Goal: Task Accomplishment & Management: Use online tool/utility

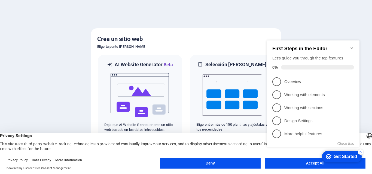
click at [234, 160] on button "Deny" at bounding box center [210, 163] width 100 height 11
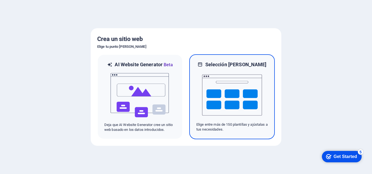
click at [203, 64] on icon at bounding box center [199, 64] width 5 height 7
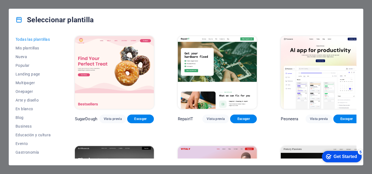
drag, startPoint x: 263, startPoint y: 90, endPoint x: 265, endPoint y: 66, distance: 24.0
click at [20, 45] on button "Mis plantillas" at bounding box center [33, 48] width 35 height 9
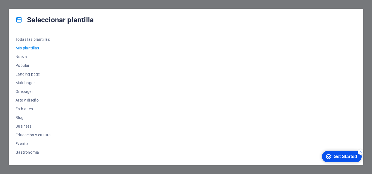
drag, startPoint x: 57, startPoint y: 80, endPoint x: 58, endPoint y: 91, distance: 10.9
click at [57, 91] on div "Todas las plantillas Mis plantillas Nueva Popular Landing page Multipager Onepa…" at bounding box center [37, 97] width 42 height 124
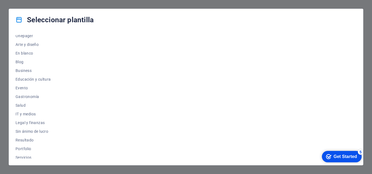
scroll to position [57, 0]
click at [30, 114] on span "IT y medios" at bounding box center [33, 113] width 35 height 4
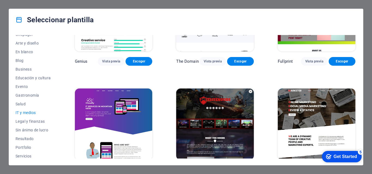
scroll to position [293, 0]
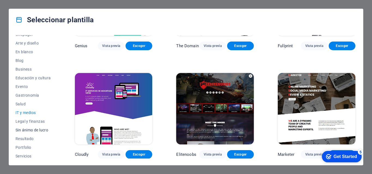
click at [41, 129] on span "Sin ánimo de lucro" at bounding box center [33, 130] width 35 height 4
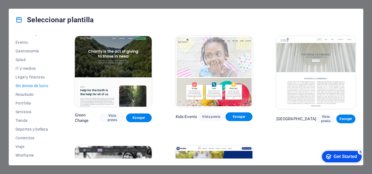
scroll to position [103, 0]
drag, startPoint x: 344, startPoint y: 158, endPoint x: 396, endPoint y: 240, distance: 97.0
click at [344, 158] on div "Get Started" at bounding box center [344, 157] width 23 height 5
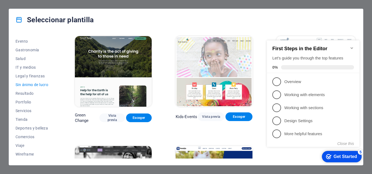
click at [344, 158] on div "Get Started" at bounding box center [344, 157] width 23 height 5
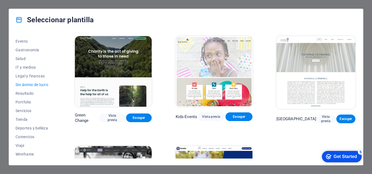
click at [298, 169] on div "Seleccionar plantilla Todas las plantillas Mis plantillas Nueva Popular Landing…" at bounding box center [186, 87] width 372 height 174
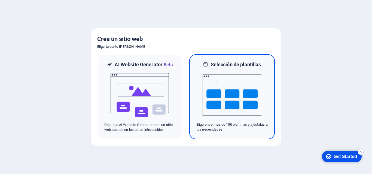
click at [257, 80] on img at bounding box center [232, 95] width 60 height 54
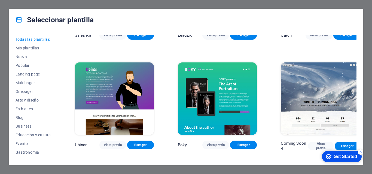
scroll to position [6189, 0]
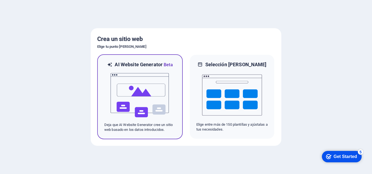
click at [118, 86] on img at bounding box center [140, 95] width 60 height 54
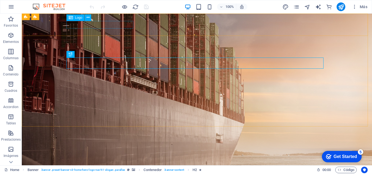
click at [80, 18] on span "Logo" at bounding box center [78, 17] width 7 height 3
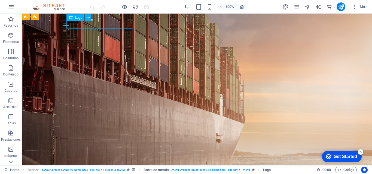
click at [80, 18] on span "Logo" at bounding box center [78, 17] width 7 height 3
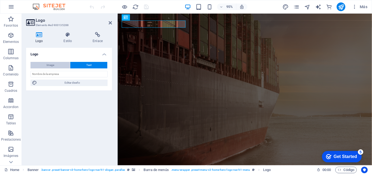
click at [57, 68] on button "Image" at bounding box center [49, 65] width 39 height 7
select select "DISABLED_OPTION_VALUE"
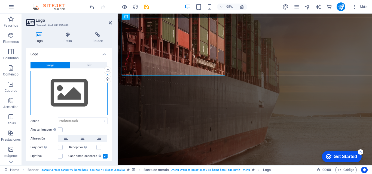
click at [75, 100] on div "Arrastra archivos aquí, haz clic para escoger archivos o selecciona archivos de…" at bounding box center [68, 93] width 77 height 45
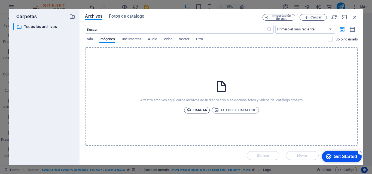
click at [199, 111] on span "Cargar" at bounding box center [196, 110] width 21 height 7
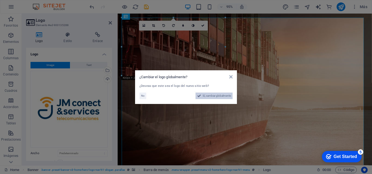
click at [207, 95] on span "Sí, cambiar globalmente" at bounding box center [216, 96] width 28 height 7
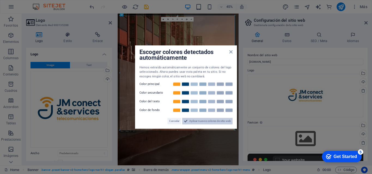
click at [200, 123] on span "Aplicar nuevos colores de sitio web" at bounding box center [210, 121] width 42 height 7
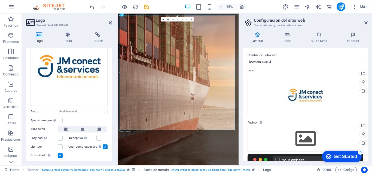
scroll to position [47, 0]
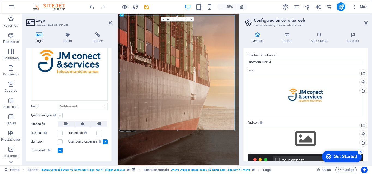
click at [59, 113] on label at bounding box center [60, 115] width 5 height 5
click at [0, 0] on input "Ajustar imagen Ajustar imagen automáticamente a un ancho y alto fijo" at bounding box center [0, 0] width 0 height 0
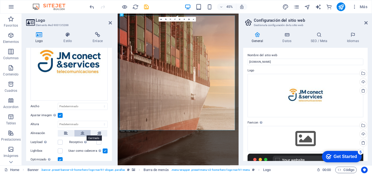
click at [83, 132] on icon at bounding box center [83, 133] width 4 height 7
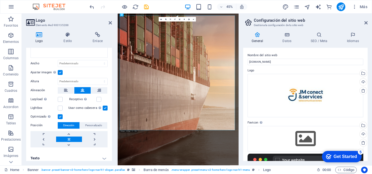
scroll to position [93, 0]
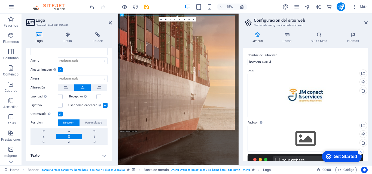
click at [104, 155] on h4 "Texto" at bounding box center [69, 155] width 86 height 13
click at [66, 39] on h4 "Estilo" at bounding box center [68, 37] width 29 height 11
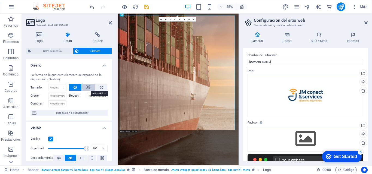
click at [87, 87] on icon at bounding box center [88, 87] width 4 height 7
click at [72, 96] on label "Reducir" at bounding box center [78, 96] width 18 height 7
click at [87, 96] on input "Reducir" at bounding box center [97, 96] width 21 height 7
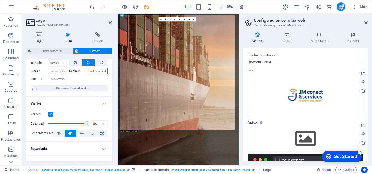
scroll to position [0, 0]
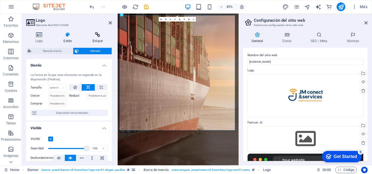
click at [95, 40] on h4 "Enlace" at bounding box center [97, 37] width 29 height 11
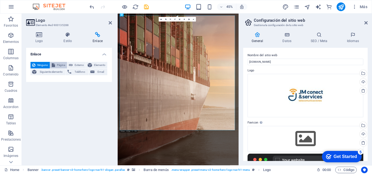
click at [52, 65] on icon at bounding box center [53, 65] width 3 height 7
select select
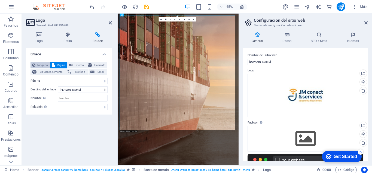
click at [44, 64] on span "Ninguno" at bounding box center [42, 65] width 11 height 7
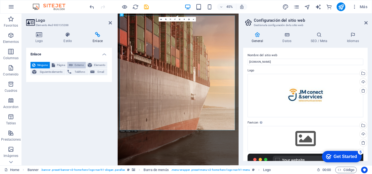
click at [80, 67] on span "Externo" at bounding box center [79, 65] width 10 height 7
select select "blank"
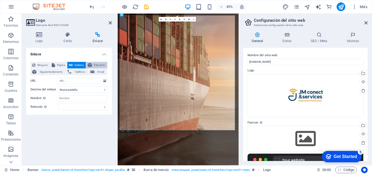
click at [91, 65] on icon at bounding box center [90, 65] width 4 height 7
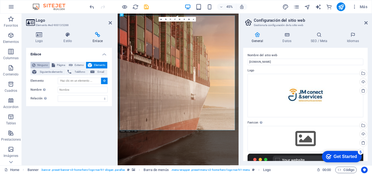
click at [39, 66] on span "Ninguno" at bounding box center [42, 65] width 11 height 7
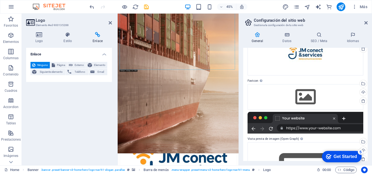
scroll to position [42, 0]
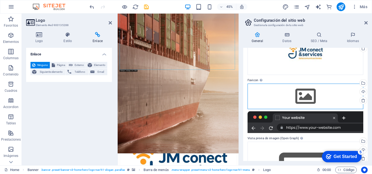
click at [300, 91] on div "Arrastra archivos aquí, haz clic para escoger archivos o selecciona archivos de…" at bounding box center [305, 97] width 116 height 26
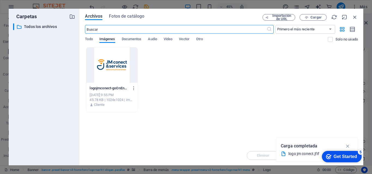
scroll to position [0, 0]
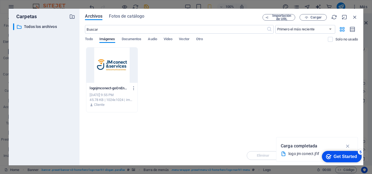
click at [107, 76] on div at bounding box center [111, 65] width 51 height 35
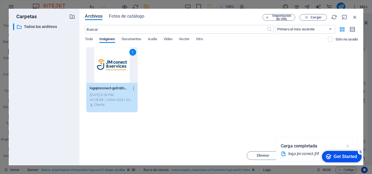
click at [346, 146] on icon "button" at bounding box center [347, 146] width 6 height 6
drag, startPoint x: 227, startPoint y: 15, endPoint x: 205, endPoint y: 14, distance: 21.3
click at [205, 14] on div "Archivos Fotos de catálogo Importación de URL Cargar ​ Primero el más reciente …" at bounding box center [220, 87] width 283 height 157
click at [315, 19] on span "Cargar" at bounding box center [315, 17] width 11 height 3
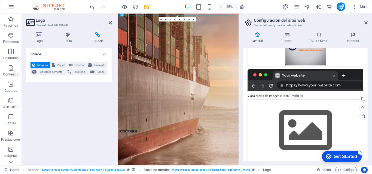
scroll to position [108, 0]
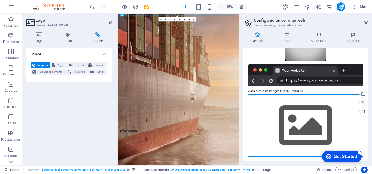
click at [304, 137] on div "Arrastra archivos aquí, haz clic para escoger archivos o selecciona archivos de…" at bounding box center [305, 126] width 116 height 62
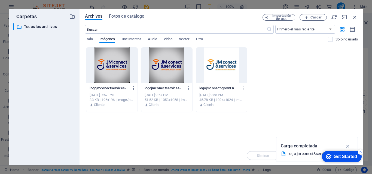
click at [229, 76] on div at bounding box center [221, 65] width 51 height 35
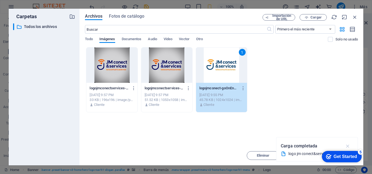
click at [347, 147] on icon "button" at bounding box center [347, 146] width 6 height 6
click at [349, 155] on div "Get Started" at bounding box center [344, 157] width 23 height 5
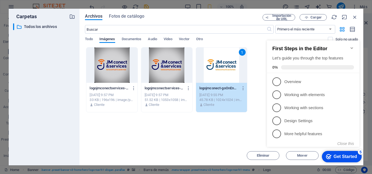
click at [349, 155] on div "Get Started" at bounding box center [344, 157] width 23 height 5
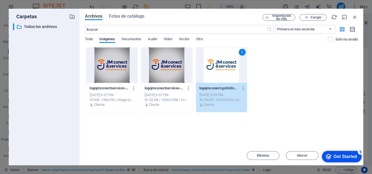
click at [359, 151] on div "5" at bounding box center [359, 152] width 5 height 5
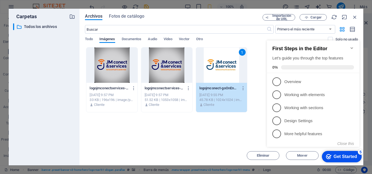
click at [359, 151] on div "5" at bounding box center [359, 152] width 5 height 5
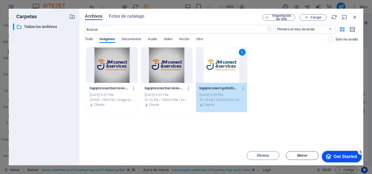
click at [296, 155] on span "Mover" at bounding box center [302, 155] width 28 height 3
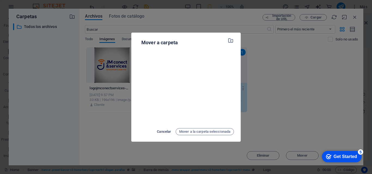
click at [163, 131] on span "Cancelar" at bounding box center [164, 132] width 14 height 7
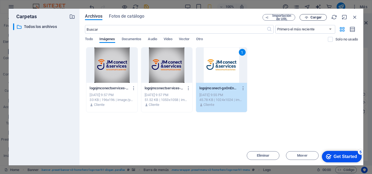
click at [309, 17] on span "Cargar" at bounding box center [313, 18] width 22 height 4
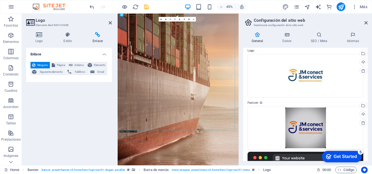
scroll to position [0, 0]
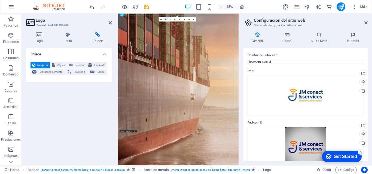
click at [166, 18] on link at bounding box center [165, 19] width 5 height 5
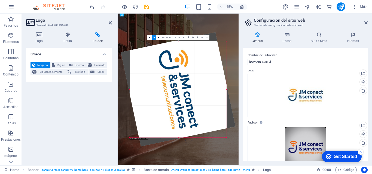
drag, startPoint x: 227, startPoint y: 139, endPoint x: 253, endPoint y: 125, distance: 29.1
click at [253, 125] on div "Home Favoritos Elementos Columnas Contenido Cuadros Accordion Tablas Prestacion…" at bounding box center [186, 90] width 372 height 152
click at [178, 38] on icon at bounding box center [178, 37] width 1 height 1
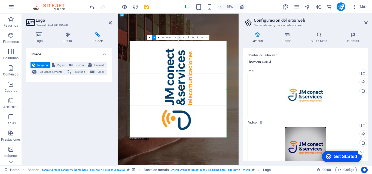
click at [178, 38] on icon at bounding box center [178, 37] width 1 height 1
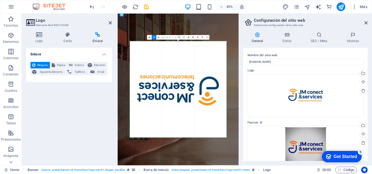
click at [178, 38] on icon at bounding box center [178, 37] width 1 height 1
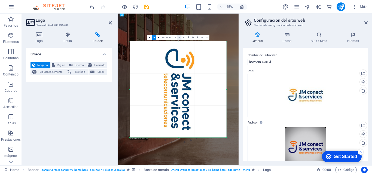
click at [178, 38] on icon at bounding box center [178, 37] width 1 height 1
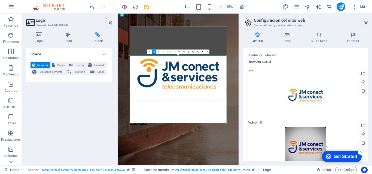
drag, startPoint x: 165, startPoint y: 41, endPoint x: 170, endPoint y: 106, distance: 65.2
click at [170, 106] on div "180 170 160 150 140 130 120 110 100 90 80 70 60 50 40 30 20 10 0 -10 -20 -30 -4…" at bounding box center [177, 89] width 97 height 67
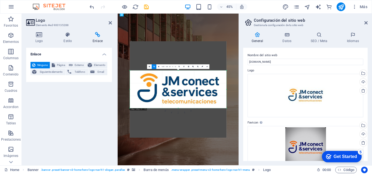
drag, startPoint x: 177, startPoint y: 123, endPoint x: 179, endPoint y: 57, distance: 65.6
click at [179, 71] on div "180 170 160 150 140 130 120 110 100 90 80 70 60 50 40 30 20 10 0 -10 -20 -30 -4…" at bounding box center [177, 90] width 97 height 38
click at [206, 68] on link at bounding box center [206, 66] width 5 height 5
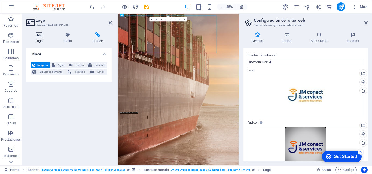
click at [40, 35] on icon at bounding box center [39, 34] width 26 height 5
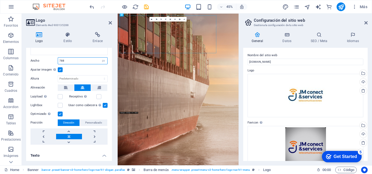
click at [69, 58] on input "788" at bounding box center [82, 61] width 49 height 7
type input "7"
type input "300"
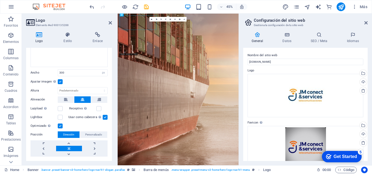
scroll to position [84, 0]
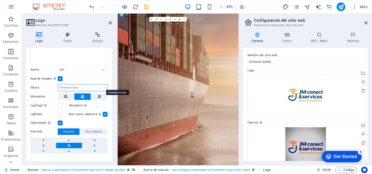
click at [91, 87] on select "Predeterminado automático px" at bounding box center [82, 88] width 49 height 7
click at [58, 85] on select "Predeterminado automático px" at bounding box center [82, 88] width 49 height 7
select select "DISABLED_OPTION_VALUE"
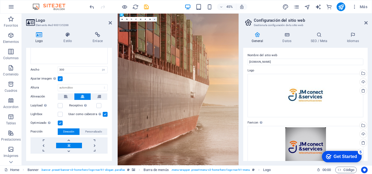
click at [154, 19] on icon at bounding box center [154, 18] width 1 height 1
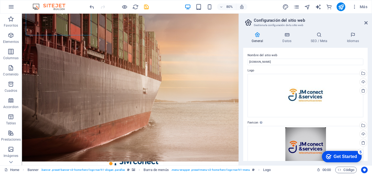
scroll to position [0, 0]
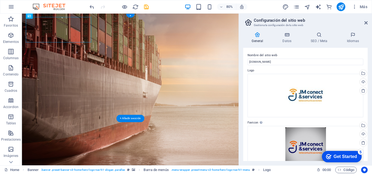
click at [32, 129] on figure at bounding box center [157, 109] width 271 height 190
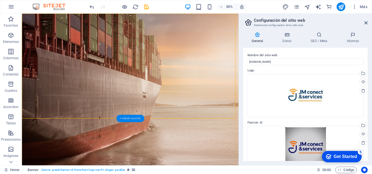
click at [133, 120] on div "+ Añadir sección" at bounding box center [130, 118] width 28 height 7
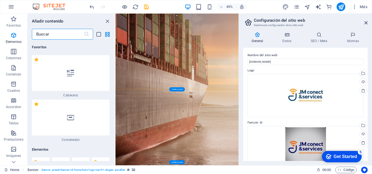
scroll to position [1746, 0]
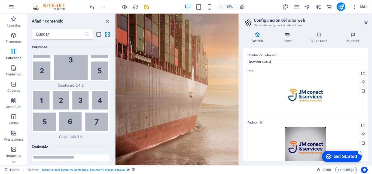
click at [289, 37] on icon at bounding box center [287, 34] width 26 height 5
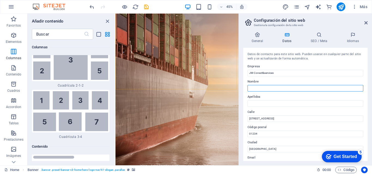
click at [263, 88] on input "Nombre" at bounding box center [305, 88] width 116 height 7
type input "j"
type input "Jose"
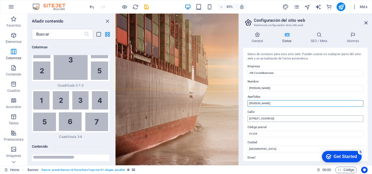
type input "Miquilena Salas"
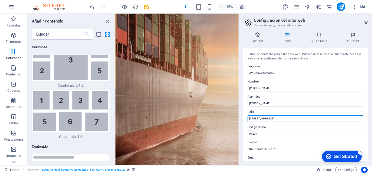
click at [282, 119] on input "Av. de la Tecnología 100" at bounding box center [305, 119] width 116 height 7
type input "A"
type input "Calle escritorios, [PERSON_NAME][GEOGRAPHIC_DATA]"
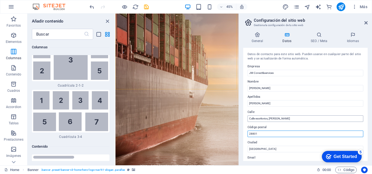
type input "28801"
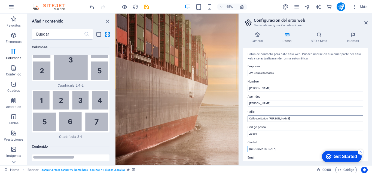
type input "[GEOGRAPHIC_DATA]"
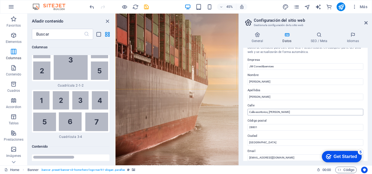
scroll to position [75, 0]
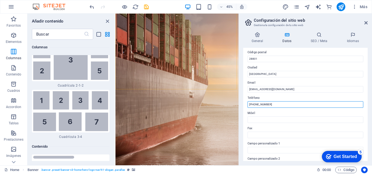
type input "[PHONE_NUMBER]"
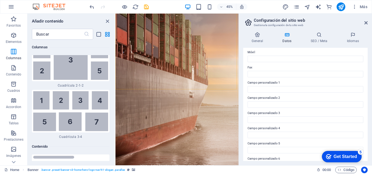
scroll to position [148, 0]
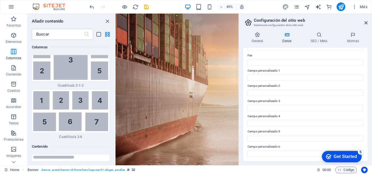
click at [326, 156] on icon "checkmark" at bounding box center [328, 156] width 5 height 5
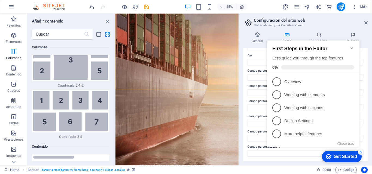
click at [326, 156] on icon "checkmark" at bounding box center [328, 156] width 5 height 5
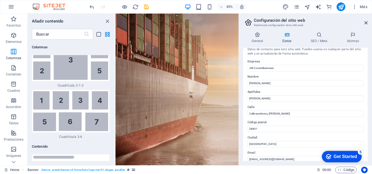
scroll to position [0, 0]
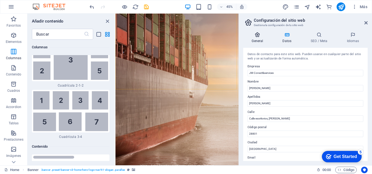
click at [260, 38] on h4 "General" at bounding box center [258, 37] width 31 height 11
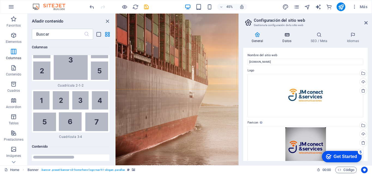
click at [288, 39] on h4 "Datos" at bounding box center [288, 37] width 28 height 11
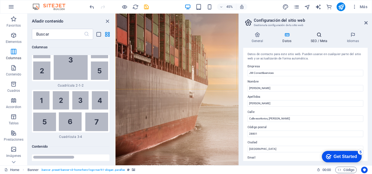
click at [313, 39] on h4 "SEO / Meta" at bounding box center [320, 37] width 36 height 11
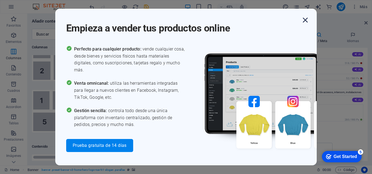
click at [303, 16] on icon "button" at bounding box center [305, 20] width 10 height 10
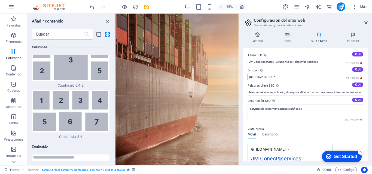
drag, startPoint x: 262, startPoint y: 78, endPoint x: 246, endPoint y: 78, distance: 15.5
click at [246, 78] on div "Título SEO El título de tu sitio web. Elige algo que destaque en los resultados…" at bounding box center [305, 104] width 124 height 113
type input "Soluciones tecnologicas para ti!!!"
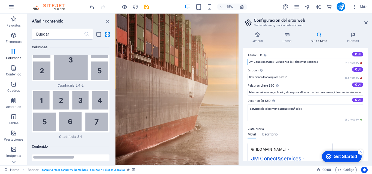
click at [293, 63] on input "JM Conect&services - Soluciones de Telecomunicaciones" at bounding box center [305, 62] width 116 height 7
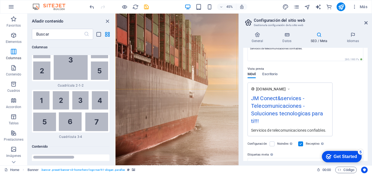
scroll to position [64, 0]
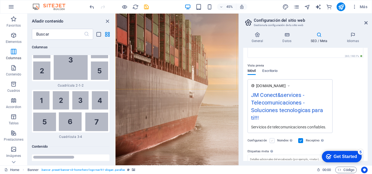
type input "JM Conect&services - Telecomunicaciones"
click at [273, 140] on label at bounding box center [271, 140] width 5 height 5
click at [0, 0] on input "Noindex Indica a los buscadores que no incluyan este sitio web en los resultado…" at bounding box center [0, 0] width 0 height 0
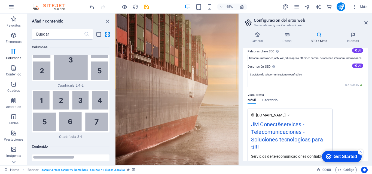
scroll to position [29, 0]
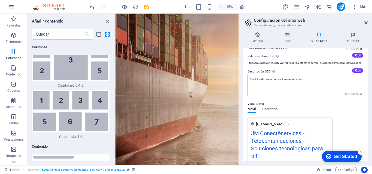
drag, startPoint x: 329, startPoint y: 82, endPoint x: 241, endPoint y: 75, distance: 88.4
click at [241, 75] on div "General Datos SEO / Meta Idiomas Nombre del sitio web jmconectservices.com Logo…" at bounding box center [305, 97] width 133 height 138
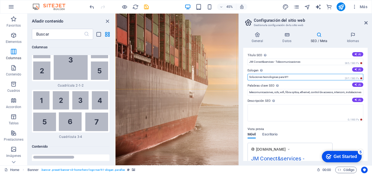
drag, startPoint x: 298, startPoint y: 77, endPoint x: 239, endPoint y: 78, distance: 59.0
click at [239, 78] on aside "Configuración del sitio web Gestiona la configuración de tu sitio web General D…" at bounding box center [304, 90] width 133 height 152
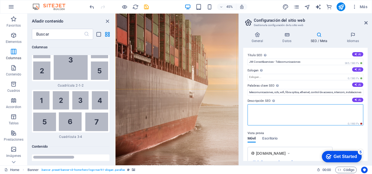
click at [286, 109] on textarea "Descripción SEO Describe el contenido de tu sitio web - ¡crucial para los busca…" at bounding box center [305, 114] width 116 height 21
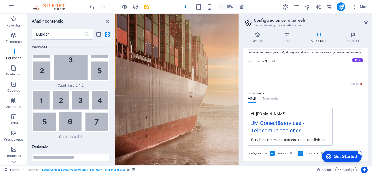
scroll to position [32, 0]
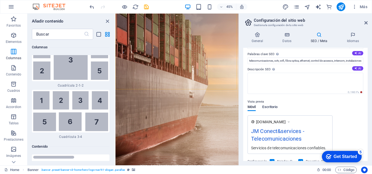
click at [265, 106] on span "Escritorio" at bounding box center [269, 108] width 15 height 8
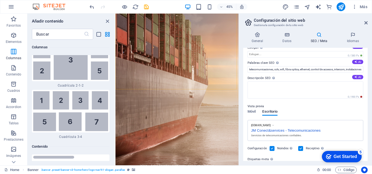
scroll to position [0, 0]
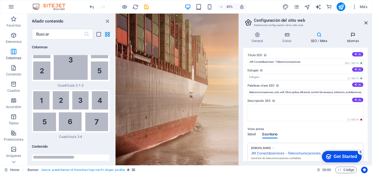
click at [353, 35] on icon at bounding box center [352, 34] width 29 height 5
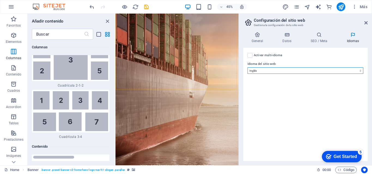
click at [260, 69] on select "Abkhazian Afar Afrikaans Akan Albanés Alemán Amharic Árabe Aragonese Armenian A…" at bounding box center [305, 70] width 116 height 7
select select "44"
click at [247, 67] on select "Abkhazian Afar Afrikaans Akan Albanés Alemán Amharic Árabe Aragonese Armenian A…" at bounding box center [305, 70] width 116 height 7
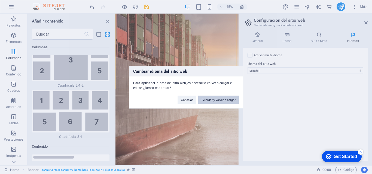
click at [220, 101] on button "Guardar y volver a cargar" at bounding box center [218, 100] width 41 height 8
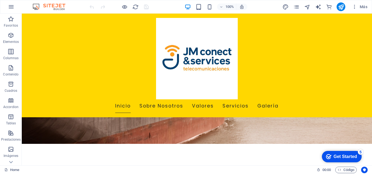
scroll to position [97, 0]
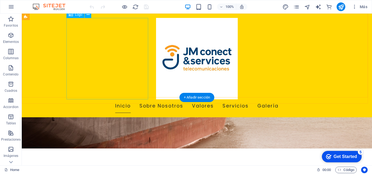
click at [85, 27] on div at bounding box center [196, 59] width 257 height 82
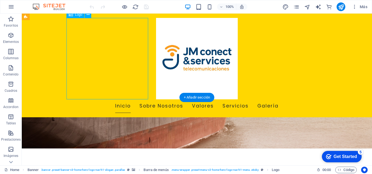
click at [85, 27] on div at bounding box center [196, 59] width 257 height 82
select select "px"
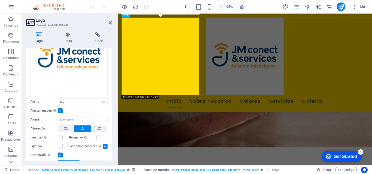
scroll to position [52, 0]
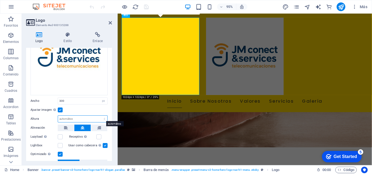
click at [80, 118] on select "Predeterminado automático px" at bounding box center [82, 119] width 49 height 7
click at [58, 116] on select "Predeterminado automático px" at bounding box center [82, 119] width 49 height 7
click at [83, 117] on select "Predeterminado automático px" at bounding box center [82, 119] width 49 height 7
select select "px"
click at [98, 116] on select "Predeterminado automático px" at bounding box center [82, 119] width 49 height 7
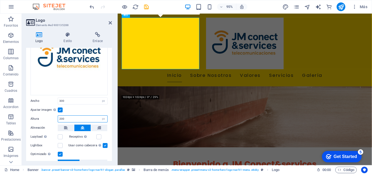
click at [69, 118] on input "200" at bounding box center [82, 119] width 49 height 7
type input "2"
type input "100"
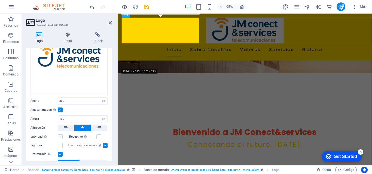
click at [62, 135] on label at bounding box center [60, 137] width 5 height 5
click at [0, 0] on input "Lazyload La carga de imágenes tras la carga de la página mejora la velocidad de…" at bounding box center [0, 0] width 0 height 0
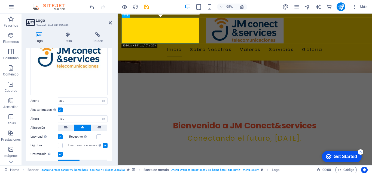
click at [62, 135] on label at bounding box center [60, 137] width 5 height 5
click at [0, 0] on input "Lazyload La carga de imágenes tras la carga de la página mejora la velocidad de…" at bounding box center [0, 0] width 0 height 0
click at [60, 135] on label at bounding box center [60, 137] width 5 height 5
click at [0, 0] on input "Lazyload La carga de imágenes tras la carga de la página mejora la velocidad de…" at bounding box center [0, 0] width 0 height 0
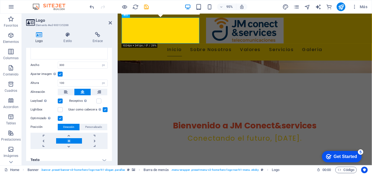
scroll to position [93, 0]
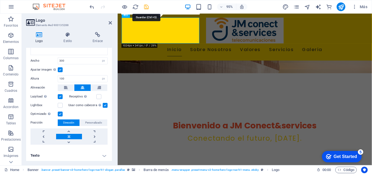
click at [145, 8] on icon "save" at bounding box center [146, 7] width 6 height 6
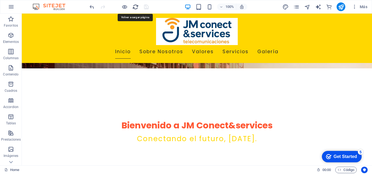
click at [135, 7] on icon "reload" at bounding box center [135, 7] width 6 height 6
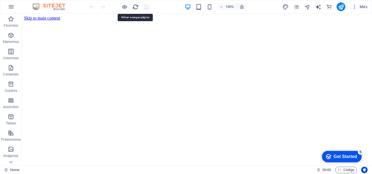
scroll to position [0, 0]
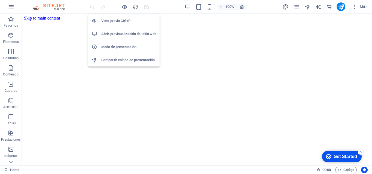
click at [125, 33] on h6 "Abrir previsualización del sitio web" at bounding box center [128, 34] width 55 height 7
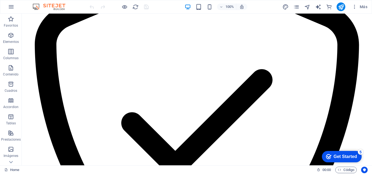
scroll to position [1061, 0]
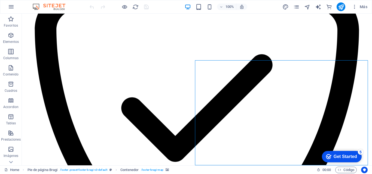
select select "px"
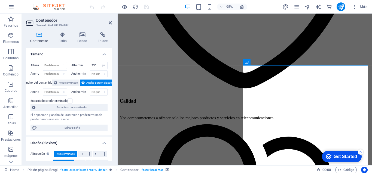
scroll to position [1036, 0]
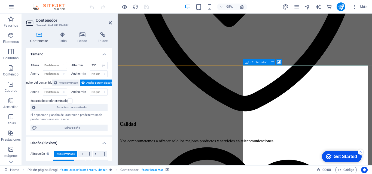
click at [104, 39] on h4 "Enlace" at bounding box center [102, 37] width 18 height 11
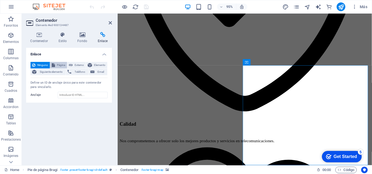
click at [57, 67] on span "Página" at bounding box center [61, 65] width 9 height 7
select select
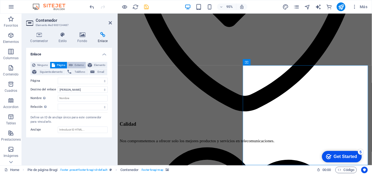
click at [73, 65] on button "Externo" at bounding box center [76, 65] width 18 height 7
select select "blank"
click at [77, 70] on span "Teléfono" at bounding box center [80, 72] width 14 height 7
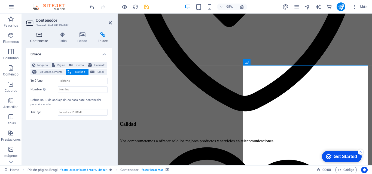
click at [38, 39] on h4 "Contenedor" at bounding box center [40, 37] width 28 height 11
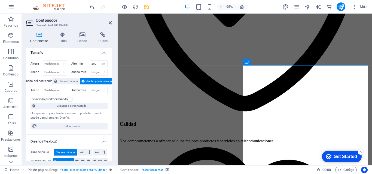
scroll to position [0, 0]
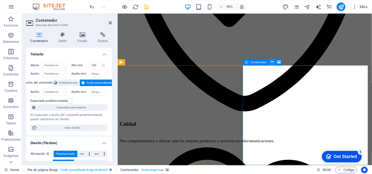
click at [273, 63] on icon at bounding box center [272, 62] width 3 height 5
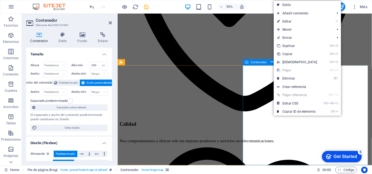
click at [264, 63] on span "Contenedor" at bounding box center [258, 62] width 16 height 3
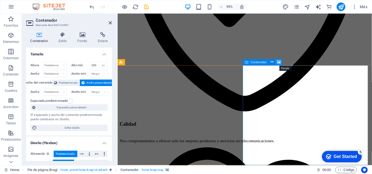
click at [279, 63] on icon at bounding box center [279, 62] width 4 height 5
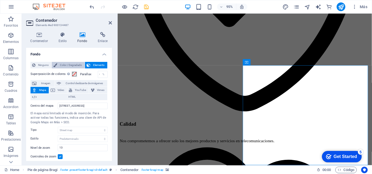
click at [71, 65] on span "Color / Degradado" at bounding box center [71, 65] width 24 height 7
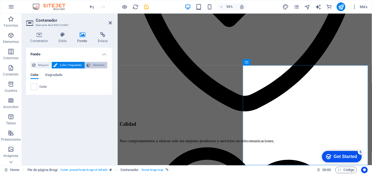
click at [93, 65] on span "Elemento" at bounding box center [99, 65] width 14 height 7
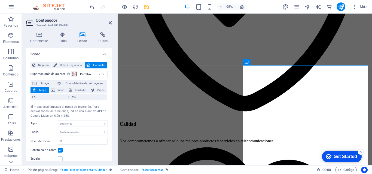
click at [42, 89] on span "Mapa" at bounding box center [42, 90] width 9 height 7
click at [146, 6] on icon "save" at bounding box center [146, 7] width 6 height 6
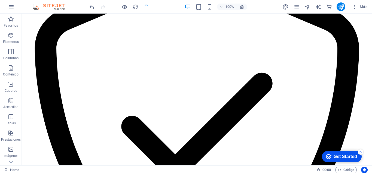
scroll to position [1061, 0]
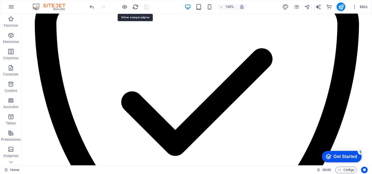
click at [133, 7] on icon "reload" at bounding box center [135, 7] width 6 height 6
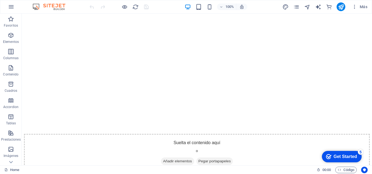
scroll to position [733, 0]
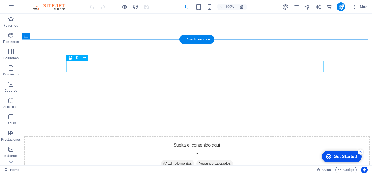
click at [83, 59] on icon at bounding box center [84, 58] width 3 height 6
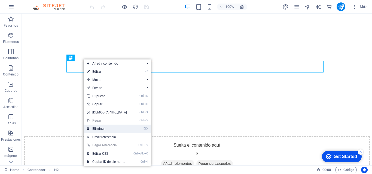
click at [109, 131] on link "⌦ Eliminar" at bounding box center [107, 129] width 47 height 8
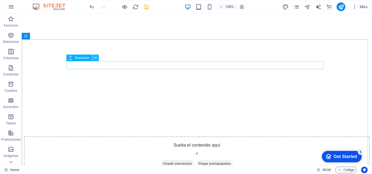
click at [95, 58] on icon at bounding box center [95, 58] width 3 height 6
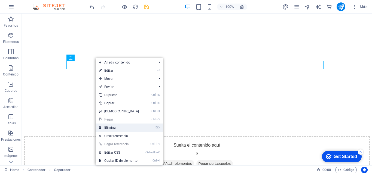
click at [111, 129] on link "⌦ Eliminar" at bounding box center [118, 128] width 47 height 8
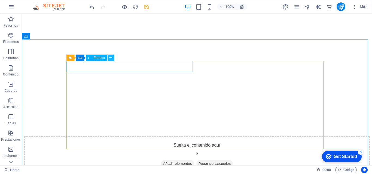
click at [112, 59] on icon at bounding box center [110, 58] width 3 height 6
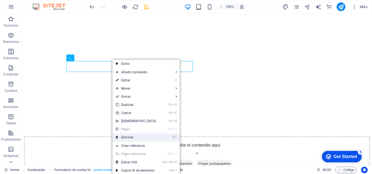
click at [128, 137] on link "⌦ Eliminar" at bounding box center [135, 138] width 47 height 8
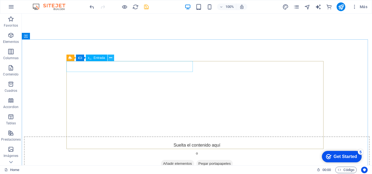
click at [110, 59] on icon at bounding box center [110, 58] width 3 height 6
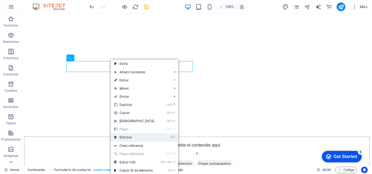
click at [128, 139] on link "⌦ Eliminar" at bounding box center [134, 138] width 47 height 8
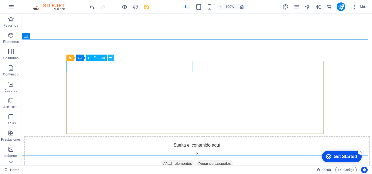
click at [110, 59] on icon at bounding box center [110, 58] width 3 height 6
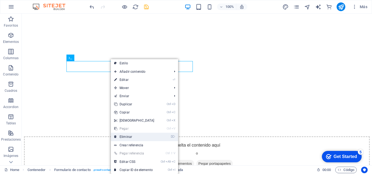
click at [129, 137] on link "⌦ Eliminar" at bounding box center [134, 137] width 47 height 8
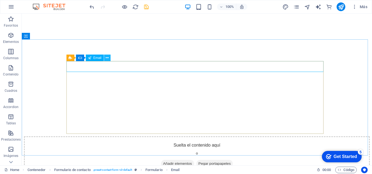
click at [108, 59] on icon at bounding box center [107, 58] width 3 height 6
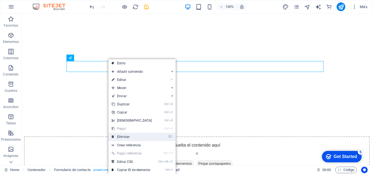
click at [124, 138] on link "⌦ Eliminar" at bounding box center [131, 137] width 47 height 8
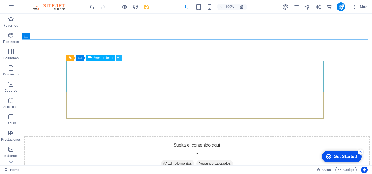
click at [116, 61] on button at bounding box center [119, 58] width 7 height 7
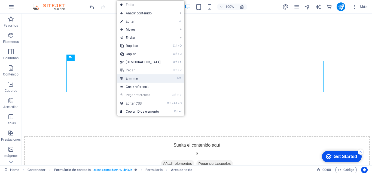
click at [129, 78] on link "⌦ Eliminar" at bounding box center [140, 79] width 47 height 8
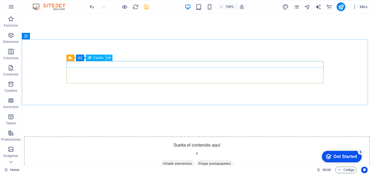
click at [107, 60] on icon at bounding box center [108, 58] width 3 height 6
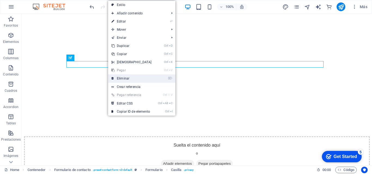
click at [119, 78] on link "⌦ Eliminar" at bounding box center [131, 79] width 47 height 8
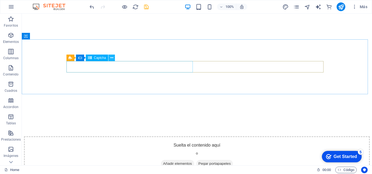
click at [112, 59] on icon at bounding box center [111, 58] width 3 height 6
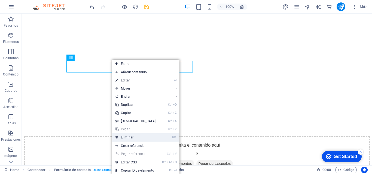
click at [135, 138] on link "⌦ Eliminar" at bounding box center [135, 138] width 47 height 8
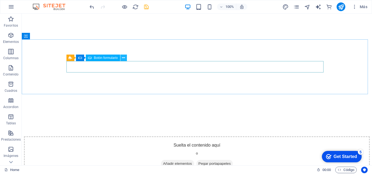
click at [125, 60] on icon at bounding box center [123, 58] width 3 height 6
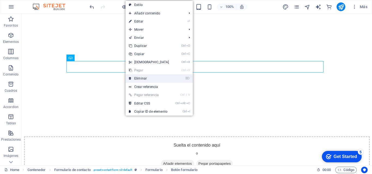
click at [134, 79] on link "⌦ Eliminar" at bounding box center [148, 79] width 47 height 8
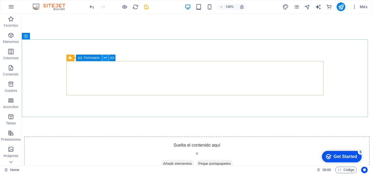
click at [103, 58] on button at bounding box center [105, 58] width 7 height 7
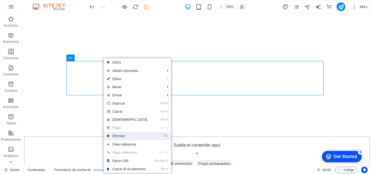
click at [125, 136] on link "⌦ Eliminar" at bounding box center [127, 136] width 47 height 8
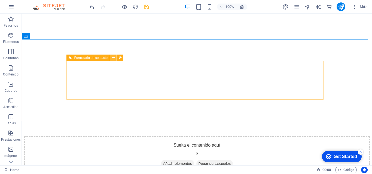
click at [112, 58] on icon at bounding box center [113, 58] width 3 height 6
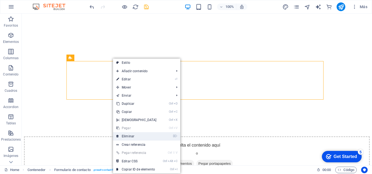
click at [130, 135] on link "⌦ Eliminar" at bounding box center [136, 136] width 47 height 8
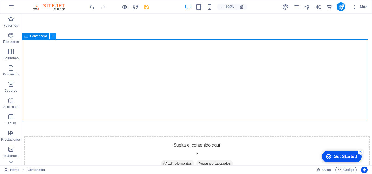
click at [53, 37] on icon at bounding box center [52, 36] width 3 height 6
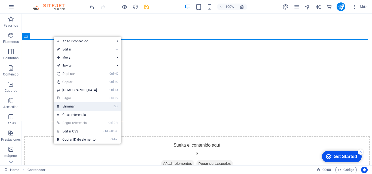
click at [72, 108] on link "⌦ Eliminar" at bounding box center [77, 107] width 47 height 8
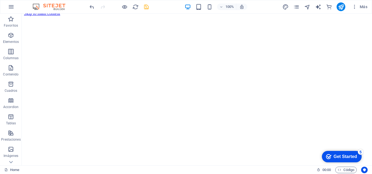
scroll to position [0, 0]
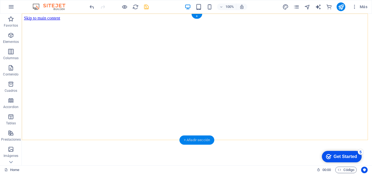
click at [196, 138] on div "+ Añadir sección" at bounding box center [196, 140] width 35 height 9
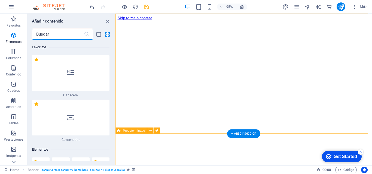
scroll to position [1666, 0]
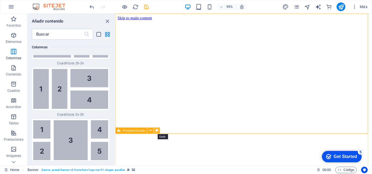
click at [156, 131] on icon at bounding box center [156, 130] width 3 height 5
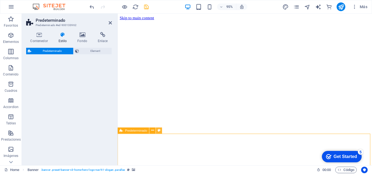
select select "rem"
select select "px"
select select "preset-text-with-image-v4-about-image-text"
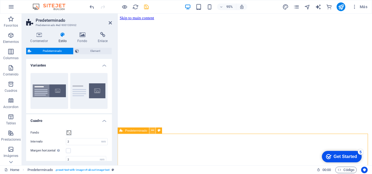
click at [151, 132] on icon at bounding box center [152, 130] width 3 height 5
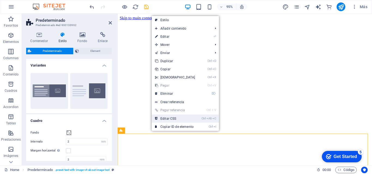
click at [166, 118] on link "Ctrl Alt C Editar CSS" at bounding box center [175, 119] width 47 height 8
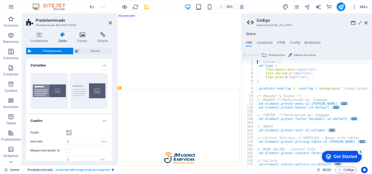
type textarea "@include text-with-image-v4($box-padding: (2rem 2rem 2rem 2rem, null, null));"
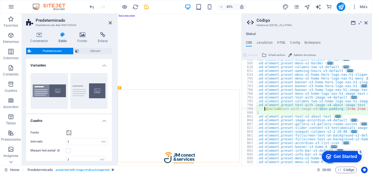
scroll to position [220, 0]
click at [366, 23] on icon at bounding box center [365, 23] width 3 height 4
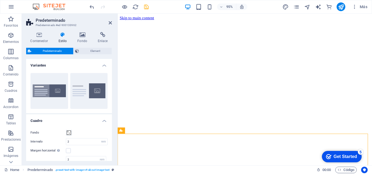
click at [228, 21] on figure at bounding box center [251, 21] width 263 height 0
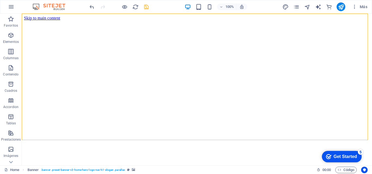
click at [223, 21] on figure at bounding box center [196, 21] width 345 height 0
click at [145, 21] on figure at bounding box center [196, 21] width 345 height 0
select select "vh"
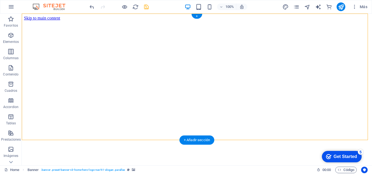
select select "header"
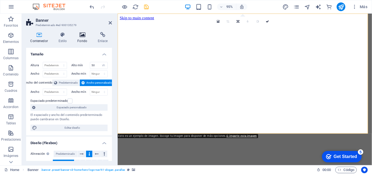
click at [84, 34] on icon at bounding box center [82, 34] width 18 height 5
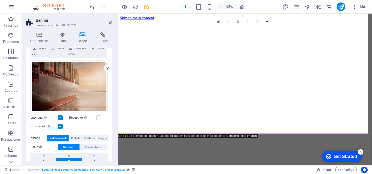
scroll to position [44, 0]
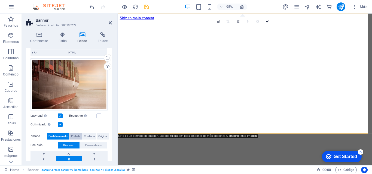
click at [77, 135] on span "Portada" at bounding box center [75, 136] width 9 height 7
click at [87, 136] on span "Contiene" at bounding box center [89, 136] width 11 height 7
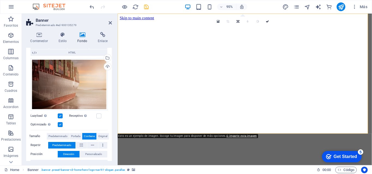
click at [95, 136] on button "Contiene" at bounding box center [89, 136] width 14 height 7
click at [99, 137] on span "Original" at bounding box center [102, 136] width 9 height 7
click at [56, 135] on span "Predeterminado" at bounding box center [57, 136] width 19 height 7
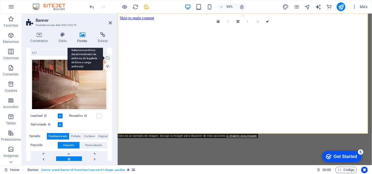
click at [106, 59] on div "Selecciona archivos del administrador de archivos, de la galería de fotos o car…" at bounding box center [107, 58] width 8 height 8
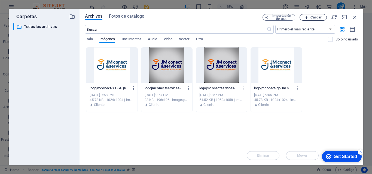
click at [303, 17] on span "Cargar" at bounding box center [313, 18] width 22 height 4
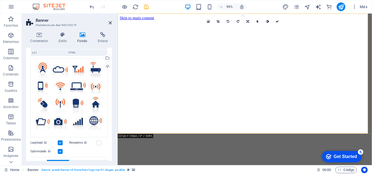
click at [60, 142] on label at bounding box center [60, 143] width 5 height 5
click at [0, 0] on input "Lazyload La carga de imágenes tras la carga de la página mejora la velocidad de…" at bounding box center [0, 0] width 0 height 0
click at [60, 142] on label at bounding box center [60, 143] width 5 height 5
click at [0, 0] on input "Lazyload La carga de imágenes tras la carga de la página mejora la velocidad de…" at bounding box center [0, 0] width 0 height 0
drag, startPoint x: 112, startPoint y: 76, endPoint x: 113, endPoint y: 83, distance: 7.2
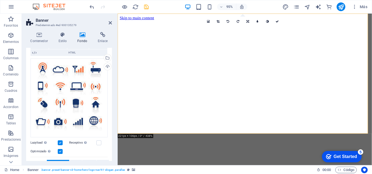
click at [113, 83] on div "Contenedor Estilo Fondo Enlace Tamaño Altura Predeterminado px rem % vh vw Alto…" at bounding box center [69, 97] width 94 height 138
drag, startPoint x: 112, startPoint y: 82, endPoint x: 111, endPoint y: 94, distance: 12.6
click at [111, 94] on div "Contenedor Estilo Fondo Enlace Tamaño Altura Predeterminado px rem % vh vw Alto…" at bounding box center [69, 97] width 94 height 138
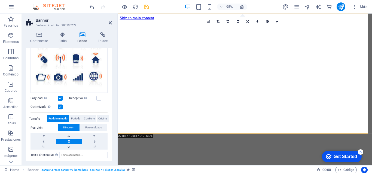
scroll to position [96, 0]
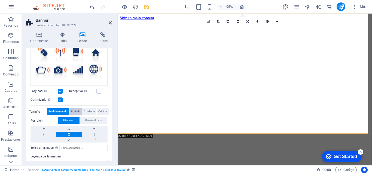
click at [71, 110] on span "Portada" at bounding box center [75, 112] width 9 height 7
click at [87, 111] on span "Contiene" at bounding box center [89, 112] width 11 height 7
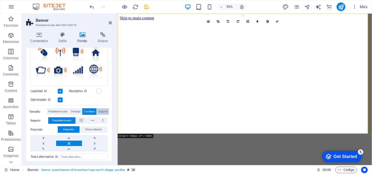
click at [103, 112] on span "Original" at bounding box center [102, 112] width 9 height 7
click at [92, 111] on span "Contiene" at bounding box center [89, 112] width 11 height 7
click at [78, 112] on span "Portada" at bounding box center [75, 112] width 9 height 7
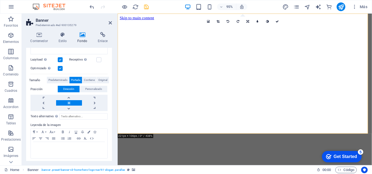
scroll to position [129, 0]
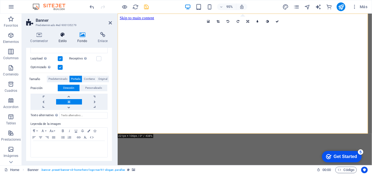
click at [63, 35] on icon at bounding box center [62, 34] width 17 height 5
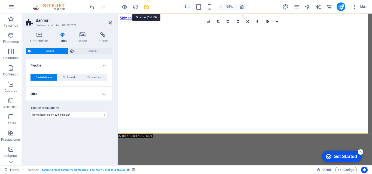
click at [143, 5] on icon "save" at bounding box center [146, 7] width 6 height 6
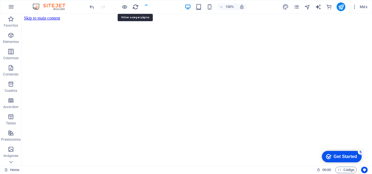
click at [135, 8] on icon "reload" at bounding box center [135, 7] width 6 height 6
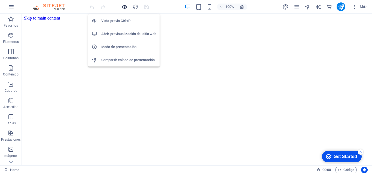
click at [124, 6] on icon "button" at bounding box center [124, 7] width 6 height 6
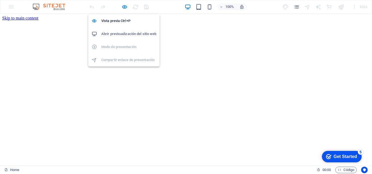
click at [129, 35] on h6 "Abrir previsualización del sitio web" at bounding box center [128, 34] width 55 height 7
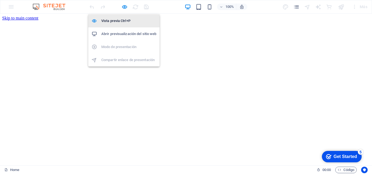
click at [121, 21] on h6 "Vista previa Ctrl+P" at bounding box center [128, 21] width 55 height 7
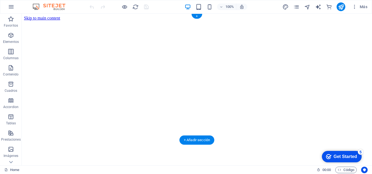
click at [115, 21] on figure at bounding box center [196, 21] width 345 height 0
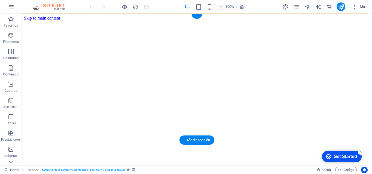
click at [115, 21] on figure at bounding box center [196, 21] width 345 height 0
select select "vh"
select select "header"
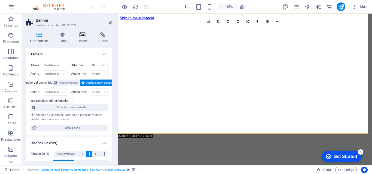
click at [81, 38] on h4 "Fondo" at bounding box center [83, 37] width 20 height 11
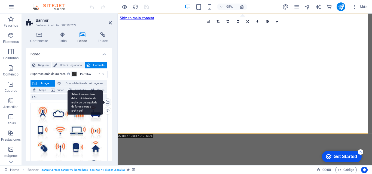
click at [107, 104] on div "Selecciona archivos del administrador de archivos, de la galería de fotos o car…" at bounding box center [107, 103] width 8 height 8
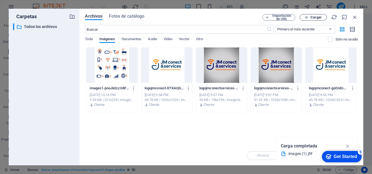
click at [324, 15] on button "Cargar" at bounding box center [312, 17] width 27 height 7
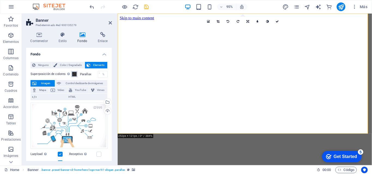
click at [74, 74] on span at bounding box center [74, 74] width 4 height 4
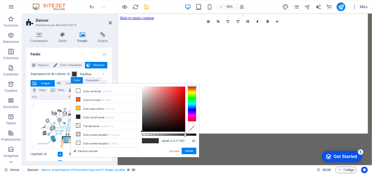
click at [74, 74] on span at bounding box center [74, 74] width 4 height 4
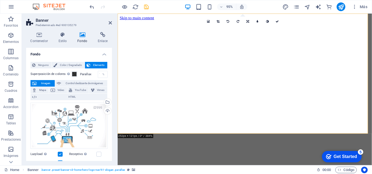
drag, startPoint x: 110, startPoint y: 57, endPoint x: 111, endPoint y: 68, distance: 11.2
click at [111, 68] on div "Fondo Ninguno Color / Degradado Elemento Estirar fondo a ancho completo Superpo…" at bounding box center [69, 104] width 86 height 113
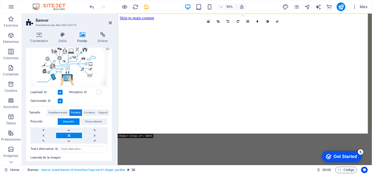
scroll to position [63, 0]
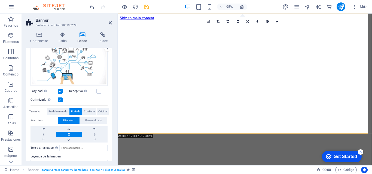
click at [58, 90] on label at bounding box center [60, 91] width 5 height 5
click at [0, 0] on input "Lazyload La carga de imágenes tras la carga de la página mejora la velocidad de…" at bounding box center [0, 0] width 0 height 0
click at [59, 99] on label at bounding box center [60, 100] width 5 height 5
click at [0, 0] on input "Optimizado Las imágenes se comprimen para así mejorar la velocidad de las págin…" at bounding box center [0, 0] width 0 height 0
click at [58, 99] on label at bounding box center [60, 100] width 5 height 5
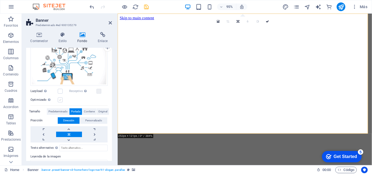
click at [0, 0] on input "Optimizado Las imágenes se comprimen para así mejorar la velocidad de las págin…" at bounding box center [0, 0] width 0 height 0
click at [58, 99] on label at bounding box center [60, 100] width 5 height 5
click at [0, 0] on input "Optimizado Las imágenes se comprimen para así mejorar la velocidad de las págin…" at bounding box center [0, 0] width 0 height 0
click at [58, 99] on label at bounding box center [60, 100] width 5 height 5
click at [0, 0] on input "Optimizado Las imágenes se comprimen para así mejorar la velocidad de las págin…" at bounding box center [0, 0] width 0 height 0
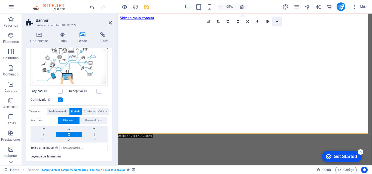
click at [278, 19] on link at bounding box center [277, 22] width 10 height 10
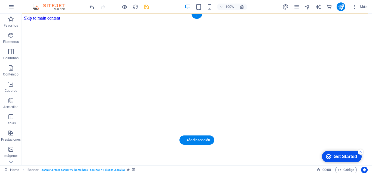
click at [59, 21] on figure at bounding box center [196, 21] width 345 height 0
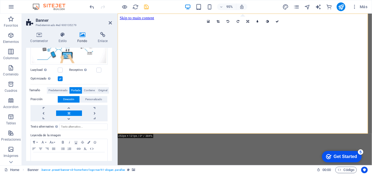
scroll to position [85, 0]
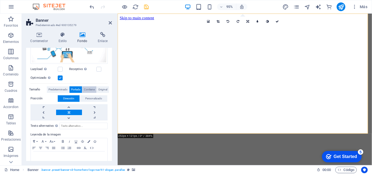
click at [87, 89] on span "Contiene" at bounding box center [89, 89] width 11 height 7
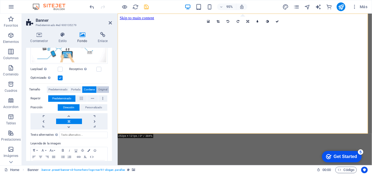
click at [97, 88] on button "Original" at bounding box center [103, 89] width 12 height 7
click at [92, 88] on span "Contiene" at bounding box center [89, 89] width 11 height 7
click at [85, 107] on span "Personalizado" at bounding box center [93, 107] width 17 height 7
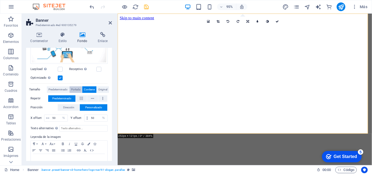
click at [74, 90] on span "Portada" at bounding box center [75, 89] width 9 height 7
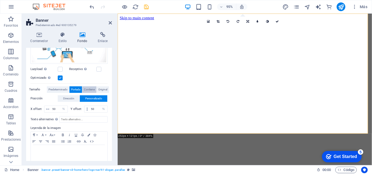
click at [87, 88] on span "Contiene" at bounding box center [89, 89] width 11 height 7
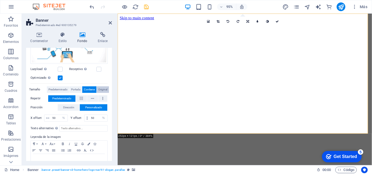
click at [99, 89] on span "Original" at bounding box center [102, 89] width 9 height 7
click at [90, 89] on span "Contiene" at bounding box center [89, 89] width 11 height 7
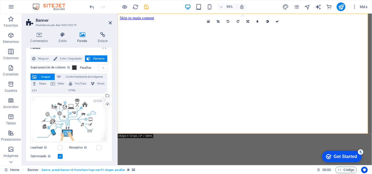
scroll to position [0, 0]
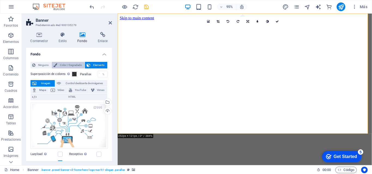
click at [67, 63] on span "Color / Degradado" at bounding box center [71, 65] width 24 height 7
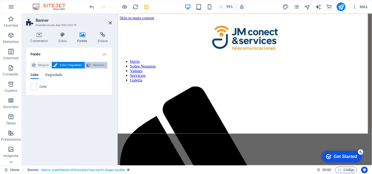
click at [90, 63] on button "Elemento" at bounding box center [96, 65] width 22 height 7
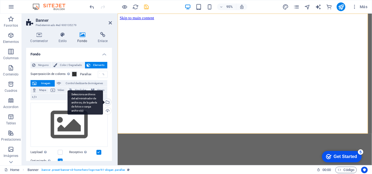
click at [106, 103] on div "Selecciona archivos del administrador de archivos, de la galería de fotos o car…" at bounding box center [107, 103] width 8 height 8
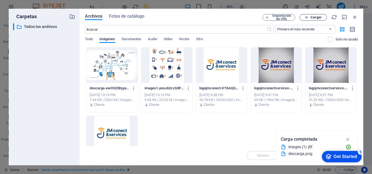
click at [310, 16] on span "Cargar" at bounding box center [315, 17] width 11 height 3
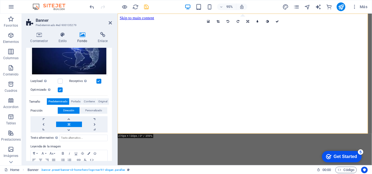
scroll to position [72, 0]
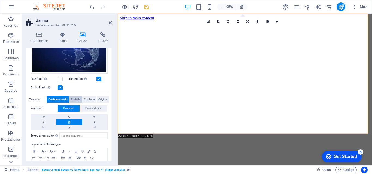
click at [73, 98] on span "Portada" at bounding box center [75, 99] width 9 height 7
click at [85, 97] on span "Contiene" at bounding box center [89, 99] width 11 height 7
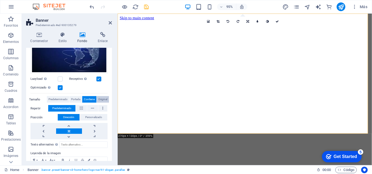
click at [101, 100] on span "Original" at bounding box center [102, 99] width 9 height 7
click at [146, 7] on icon "save" at bounding box center [146, 7] width 6 height 6
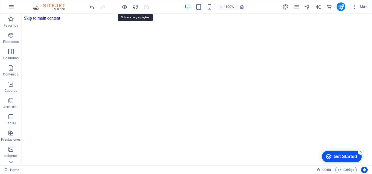
click at [134, 7] on icon "reload" at bounding box center [135, 7] width 6 height 6
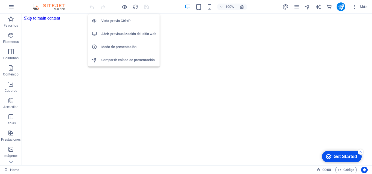
click at [124, 37] on h6 "Abrir previsualización del sitio web" at bounding box center [128, 34] width 55 height 7
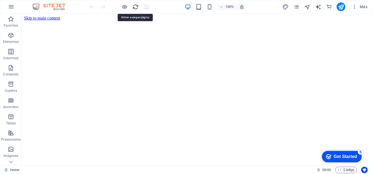
click at [135, 7] on icon "reload" at bounding box center [135, 7] width 6 height 6
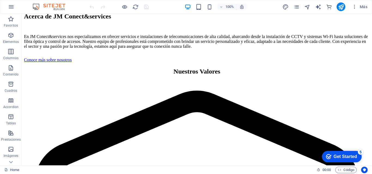
scroll to position [909, 0]
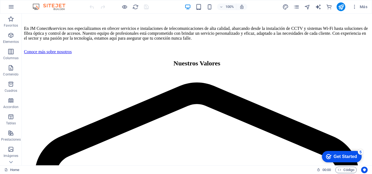
drag, startPoint x: 370, startPoint y: 35, endPoint x: 393, endPoint y: 186, distance: 151.9
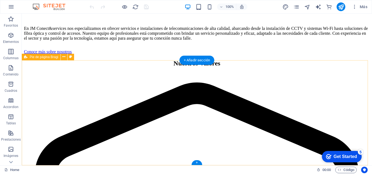
select select "footer"
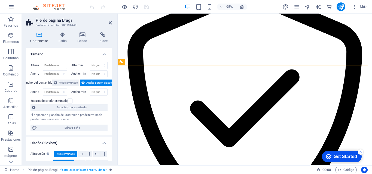
scroll to position [885, 0]
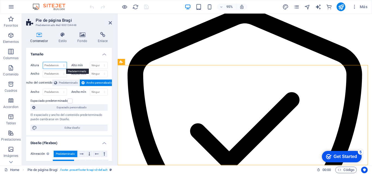
click at [54, 66] on select "Predeterminado px rem % vh vw" at bounding box center [55, 65] width 24 height 7
select select "px"
click at [58, 62] on select "Predeterminado px rem % vh vw" at bounding box center [55, 65] width 24 height 7
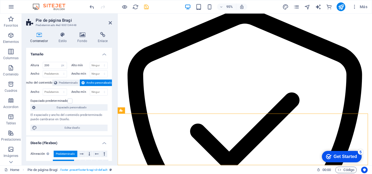
scroll to position [834, 0]
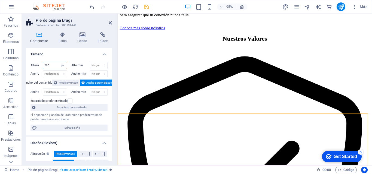
drag, startPoint x: 50, startPoint y: 64, endPoint x: 38, endPoint y: 64, distance: 11.4
click at [38, 64] on div "Altura 200 Predeterminado px rem % vh vw" at bounding box center [48, 65] width 36 height 7
type input "300"
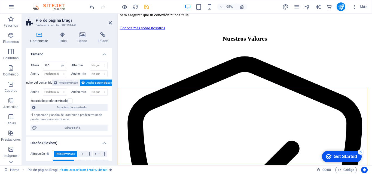
scroll to position [861, 0]
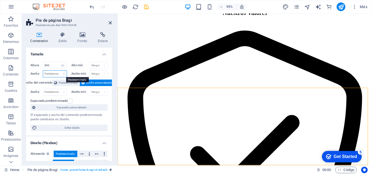
click at [53, 73] on select "Predeterminado px rem % em vh vw" at bounding box center [55, 74] width 24 height 7
click at [65, 82] on span "Predeterminado" at bounding box center [68, 83] width 19 height 7
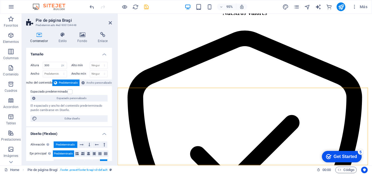
drag, startPoint x: 110, startPoint y: 98, endPoint x: 112, endPoint y: 110, distance: 11.2
click at [112, 110] on div "Tamaño Altura 300 Predeterminado px rem % vh vw Alto mín Ninguno px rem % vh vw…" at bounding box center [69, 104] width 86 height 113
drag, startPoint x: 112, startPoint y: 102, endPoint x: 112, endPoint y: 113, distance: 11.4
click at [112, 113] on div "Contenedor Estilo Fondo Enlace Tamaño Altura 300 Predeterminado px rem % vh vw …" at bounding box center [69, 97] width 94 height 138
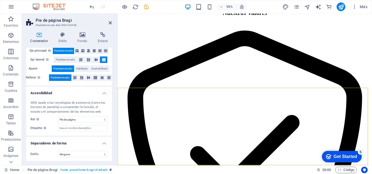
scroll to position [104, 0]
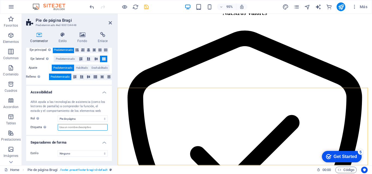
click at [79, 126] on input "Etiqueta Usa la etiqueta ARIA para proporcionar un nombre claro y descriptivo a…" at bounding box center [83, 127] width 50 height 7
type input "JMIQUILENA"
click at [107, 134] on div "ARIA ayuda a las tecnologías de asistencia (como los lectores de pantalla) a co…" at bounding box center [69, 116] width 86 height 40
click at [69, 154] on select "Ninguno Triángulo Cuadrado Diagonal Polígono 1 Polígono 2 Zigzag Múltiples zigz…" at bounding box center [83, 153] width 50 height 7
click at [58, 150] on select "Ninguno Triángulo Cuadrado Diagonal Polígono 1 Polígono 2 Zigzag Múltiples zigz…" at bounding box center [83, 153] width 50 height 7
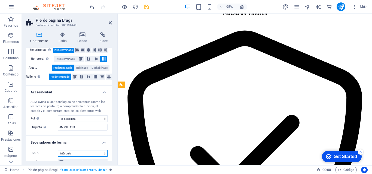
click at [81, 155] on select "Ninguno Triángulo Cuadrado Diagonal Polígono 1 Polígono 2 Zigzag Múltiples zigz…" at bounding box center [83, 153] width 50 height 7
select select "book"
click at [58, 150] on select "Ninguno Triángulo Cuadrado Diagonal Polígono 1 Polígono 2 Zigzag Múltiples zigz…" at bounding box center [83, 153] width 50 height 7
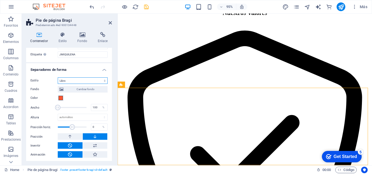
scroll to position [178, 0]
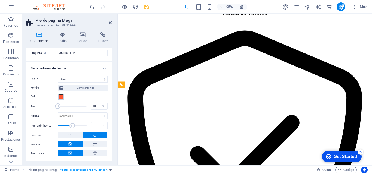
click at [61, 97] on span at bounding box center [60, 97] width 4 height 4
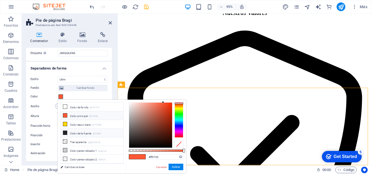
click at [84, 134] on li "Color de la fuente #212529" at bounding box center [92, 133] width 63 height 9
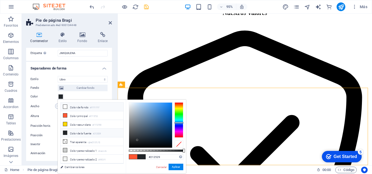
click at [79, 108] on li "Color de fondo #FFFFFF" at bounding box center [92, 107] width 63 height 9
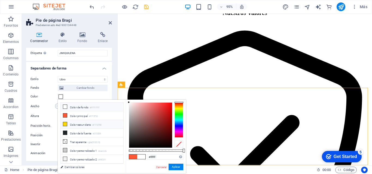
click at [82, 123] on li "Color secundario #FFD700" at bounding box center [92, 124] width 63 height 9
type input "#ffd700"
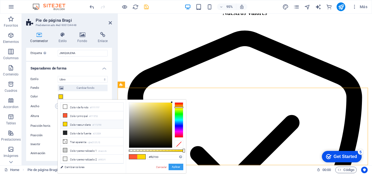
click at [177, 166] on button "Aplicar" at bounding box center [175, 167] width 15 height 7
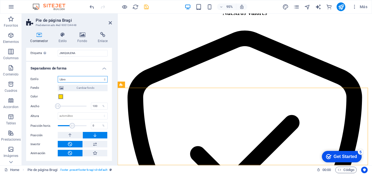
click at [91, 82] on select "Ninguno Triángulo Cuadrado Diagonal Polígono 1 Polígono 2 Zigzag Múltiples zigz…" at bounding box center [83, 79] width 50 height 7
select select "none"
click at [58, 83] on select "Ninguno Triángulo Cuadrado Diagonal Polígono 1 Polígono 2 Zigzag Múltiples zigz…" at bounding box center [83, 79] width 50 height 7
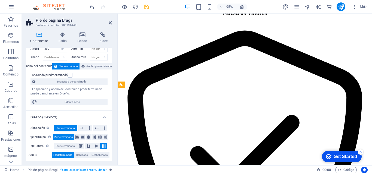
scroll to position [0, 0]
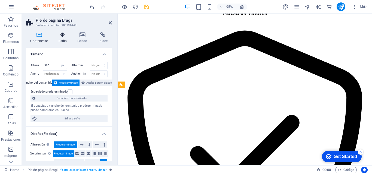
click at [61, 39] on h4 "Estilo" at bounding box center [63, 37] width 19 height 11
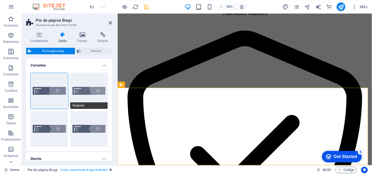
click at [79, 91] on button "Diagonal" at bounding box center [89, 91] width 38 height 36
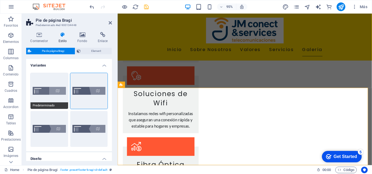
click at [54, 89] on button "Predeterminado" at bounding box center [49, 91] width 38 height 36
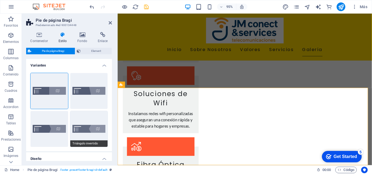
click at [78, 131] on button "Triángulo invertido" at bounding box center [89, 129] width 38 height 36
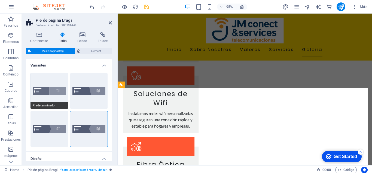
click at [48, 84] on button "Predeterminado" at bounding box center [49, 91] width 38 height 36
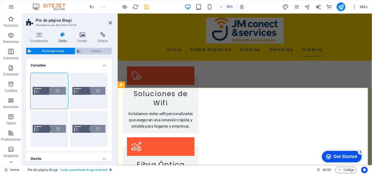
click at [86, 52] on span "Element" at bounding box center [96, 51] width 28 height 7
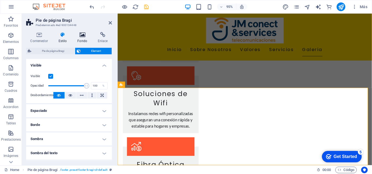
click at [82, 39] on h4 "Fondo" at bounding box center [83, 37] width 20 height 11
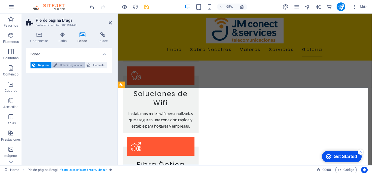
click at [67, 65] on span "Color / Degradado" at bounding box center [71, 65] width 24 height 7
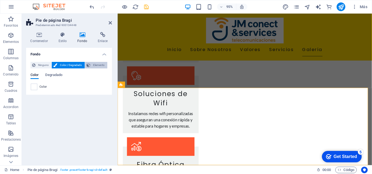
click at [91, 64] on button "Elemento" at bounding box center [96, 65] width 22 height 7
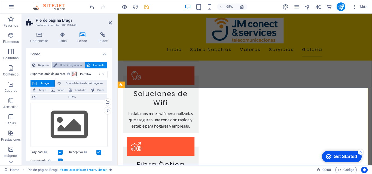
click at [75, 63] on span "Color / Degradado" at bounding box center [71, 65] width 24 height 7
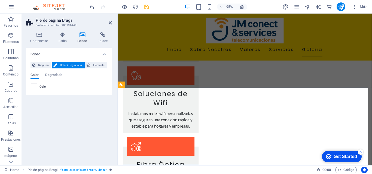
click at [35, 89] on span at bounding box center [34, 87] width 6 height 6
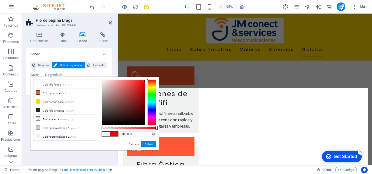
drag, startPoint x: 101, startPoint y: 80, endPoint x: 155, endPoint y: 81, distance: 53.3
click at [155, 81] on div at bounding box center [128, 103] width 54 height 46
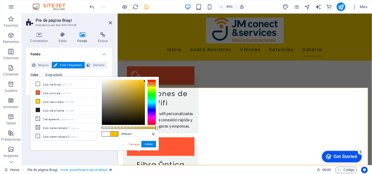
type input "#f5c700"
drag, startPoint x: 153, startPoint y: 79, endPoint x: 155, endPoint y: 86, distance: 6.4
click at [155, 86] on div at bounding box center [151, 85] width 9 height 1
click at [43, 66] on span "Ninguno" at bounding box center [43, 65] width 13 height 7
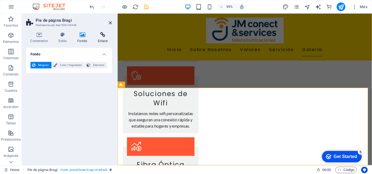
click at [102, 40] on h4 "Enlace" at bounding box center [102, 37] width 18 height 11
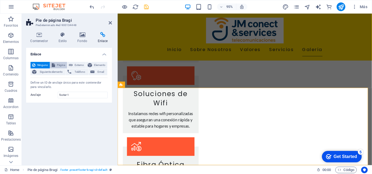
click at [57, 68] on span "Página" at bounding box center [61, 65] width 9 height 7
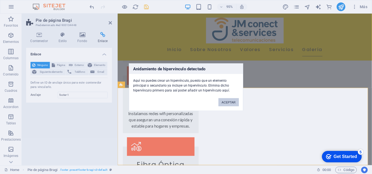
click at [233, 102] on button "ACEPTAR" at bounding box center [228, 102] width 20 height 8
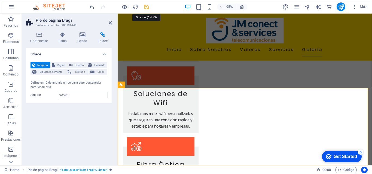
click at [147, 7] on icon "save" at bounding box center [146, 7] width 6 height 6
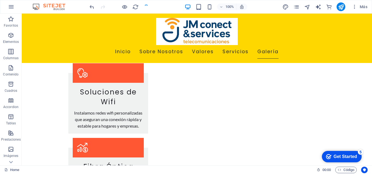
scroll to position [886, 0]
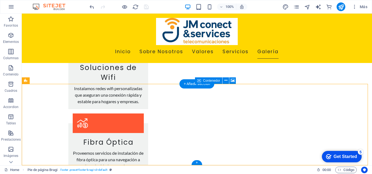
drag, startPoint x: 261, startPoint y: 118, endPoint x: 289, endPoint y: 121, distance: 27.9
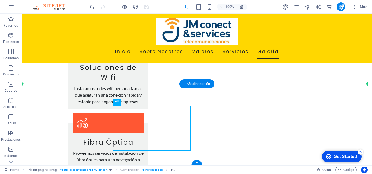
drag, startPoint x: 145, startPoint y: 122, endPoint x: 58, endPoint y: 112, distance: 88.0
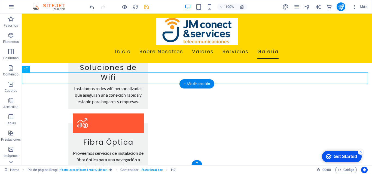
scroll to position [897, 0]
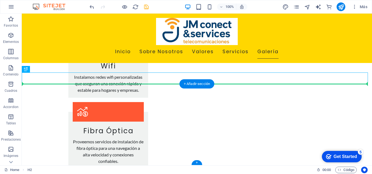
drag, startPoint x: 95, startPoint y: 75, endPoint x: 91, endPoint y: 100, distance: 24.8
drag, startPoint x: 83, startPoint y: 79, endPoint x: 88, endPoint y: 114, distance: 35.4
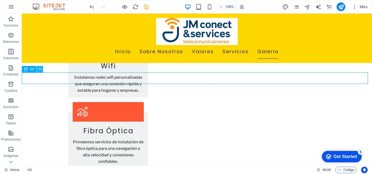
click at [39, 70] on icon at bounding box center [39, 69] width 3 height 6
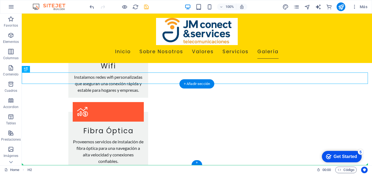
drag, startPoint x: 84, startPoint y: 76, endPoint x: 68, endPoint y: 126, distance: 52.3
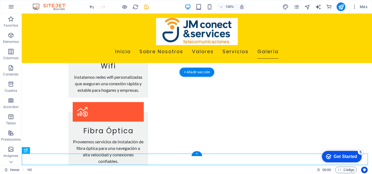
scroll to position [897, 0]
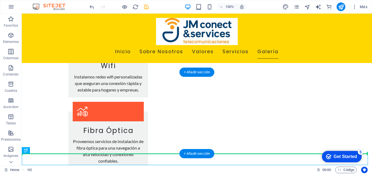
drag, startPoint x: 80, startPoint y: 161, endPoint x: 64, endPoint y: 120, distance: 44.0
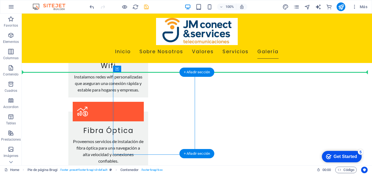
drag, startPoint x: 147, startPoint y: 83, endPoint x: 67, endPoint y: 105, distance: 83.1
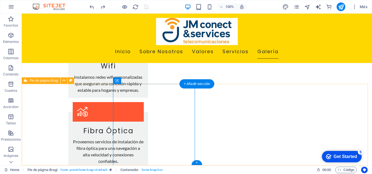
scroll to position [886, 0]
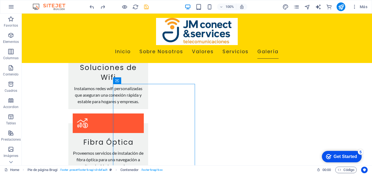
drag, startPoint x: 369, startPoint y: 155, endPoint x: 391, endPoint y: 186, distance: 38.4
click at [101, 7] on icon "redo" at bounding box center [103, 7] width 6 height 6
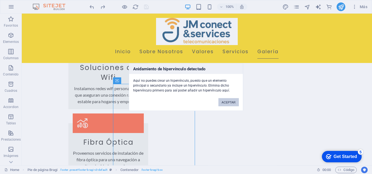
click at [221, 100] on button "ACEPTAR" at bounding box center [228, 102] width 20 height 8
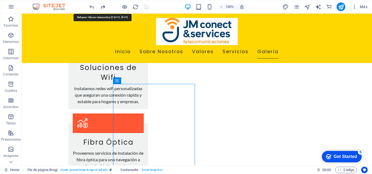
click at [101, 6] on icon "redo" at bounding box center [103, 7] width 6 height 6
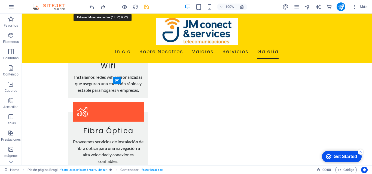
click at [101, 6] on icon "redo" at bounding box center [103, 7] width 6 height 6
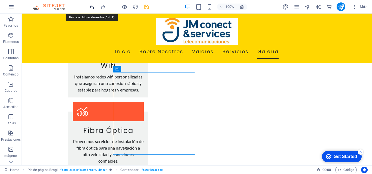
click at [91, 7] on icon "undo" at bounding box center [92, 7] width 6 height 6
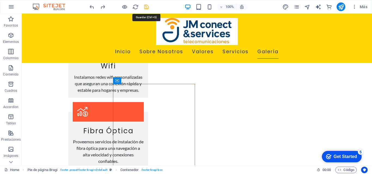
click at [148, 6] on icon "save" at bounding box center [146, 7] width 6 height 6
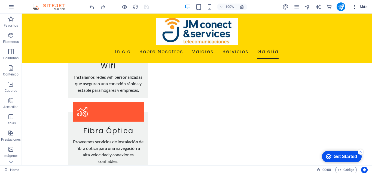
click at [354, 8] on icon "button" at bounding box center [353, 6] width 5 height 5
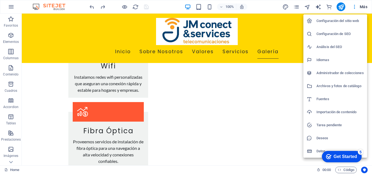
click at [350, 19] on h6 "Configuración del sitio web" at bounding box center [339, 21] width 47 height 7
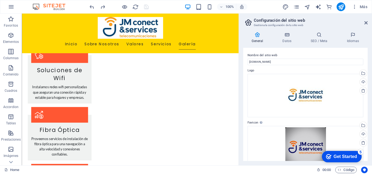
scroll to position [843, 0]
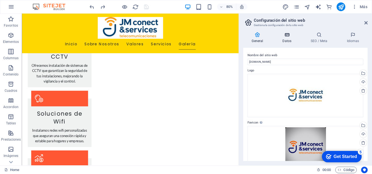
click at [287, 36] on icon at bounding box center [287, 34] width 26 height 5
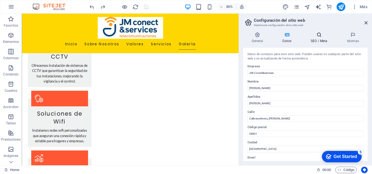
click at [320, 37] on icon at bounding box center [319, 34] width 34 height 5
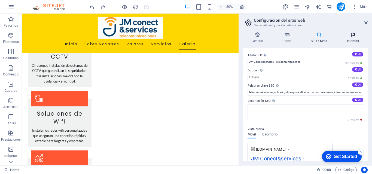
click at [349, 38] on h4 "Idiomas" at bounding box center [352, 37] width 29 height 11
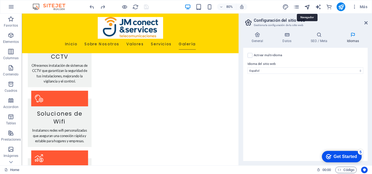
click at [305, 5] on icon "navigator" at bounding box center [307, 7] width 6 height 6
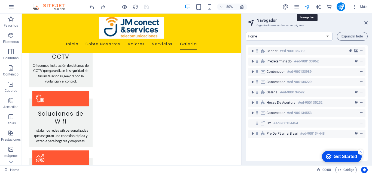
scroll to position [844, 0]
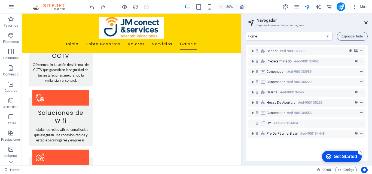
click at [365, 22] on icon at bounding box center [365, 23] width 3 height 4
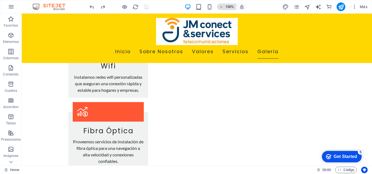
click at [222, 5] on icon "button" at bounding box center [221, 7] width 4 height 4
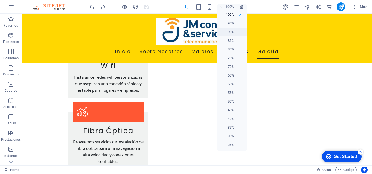
click at [229, 31] on h6 "90%" at bounding box center [227, 32] width 14 height 7
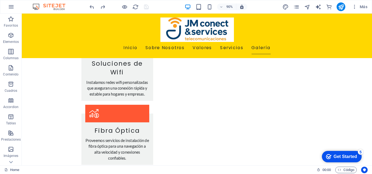
scroll to position [888, 0]
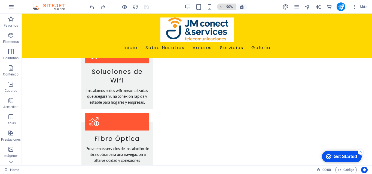
click at [221, 6] on icon "button" at bounding box center [221, 7] width 4 height 4
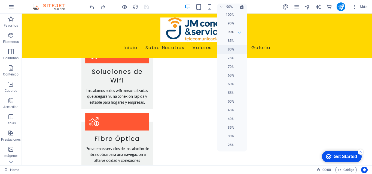
click at [231, 48] on h6 "80%" at bounding box center [227, 49] width 14 height 7
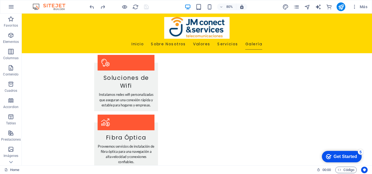
scroll to position [876, 0]
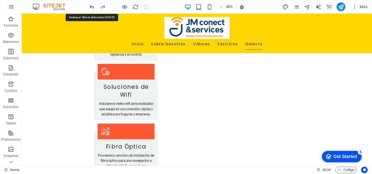
click at [93, 5] on icon "undo" at bounding box center [92, 7] width 6 height 6
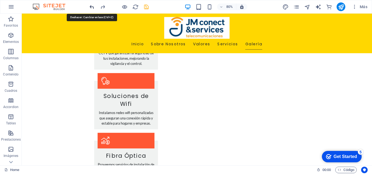
click at [93, 5] on icon "undo" at bounding box center [92, 7] width 6 height 6
click at [228, 4] on h6 "80%" at bounding box center [229, 7] width 9 height 7
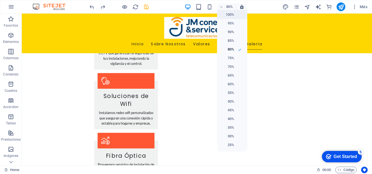
click at [228, 15] on h6 "100%" at bounding box center [227, 14] width 14 height 7
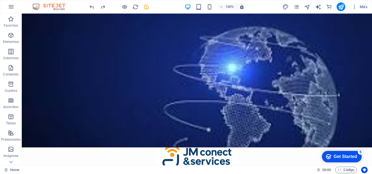
scroll to position [0, 0]
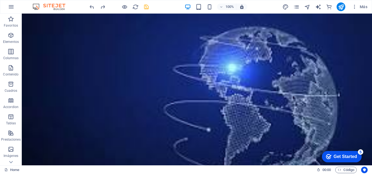
drag, startPoint x: 369, startPoint y: 146, endPoint x: 371, endPoint y: 26, distance: 120.0
click at [146, 6] on icon "save" at bounding box center [146, 7] width 6 height 6
click at [351, 155] on div "Get Started" at bounding box center [344, 157] width 23 height 5
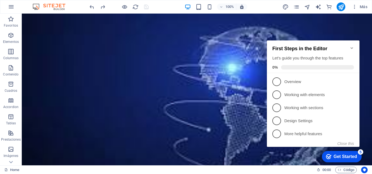
click at [351, 155] on div "Get Started" at bounding box center [344, 157] width 23 height 5
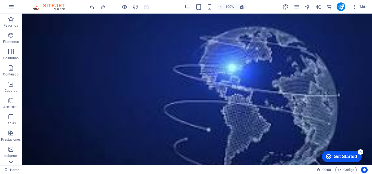
click at [11, 18] on icon at bounding box center [11, 17] width 4 height 2
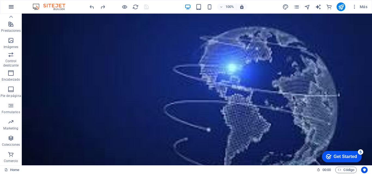
click at [12, 4] on icon "button" at bounding box center [11, 7] width 7 height 7
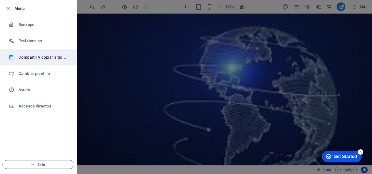
click at [39, 61] on li "Compartir y copiar sitio web" at bounding box center [38, 57] width 76 height 16
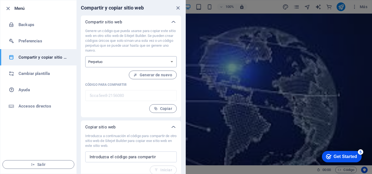
click at [112, 60] on select "Único Perpetuo" at bounding box center [130, 61] width 91 height 11
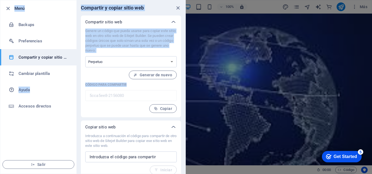
drag, startPoint x: 185, startPoint y: 86, endPoint x: 187, endPoint y: 119, distance: 32.4
click at [187, 119] on div "Menú Backups Preferencias Compartir y copiar sitio web Cambiar plantilla Ayuda …" at bounding box center [186, 87] width 372 height 174
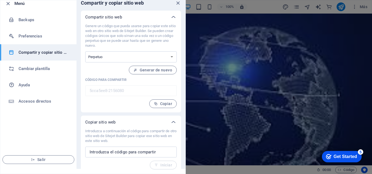
click at [108, 113] on div "Compartir sitio web Genere un código que pueda usarse para copiar este sitio we…" at bounding box center [130, 92] width 109 height 163
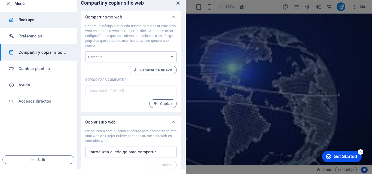
click at [33, 19] on h6 "Backups" at bounding box center [43, 20] width 50 height 7
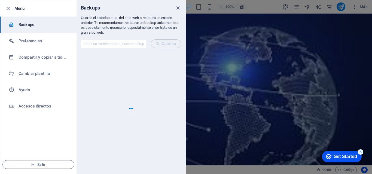
scroll to position [0, 0]
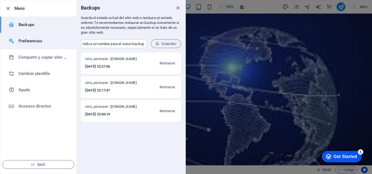
click at [39, 39] on h6 "Preferencias" at bounding box center [43, 41] width 50 height 7
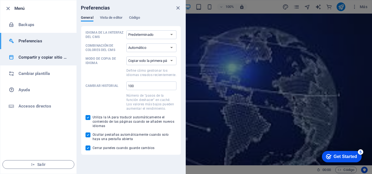
click at [44, 55] on h6 "Compartir y copiar sitio web" at bounding box center [43, 57] width 50 height 7
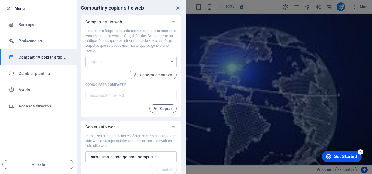
click at [8, 7] on icon "button" at bounding box center [8, 8] width 6 height 6
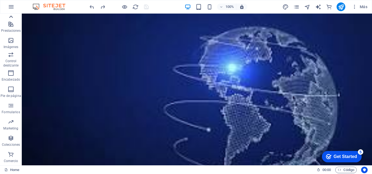
click at [11, 16] on icon at bounding box center [11, 17] width 4 height 2
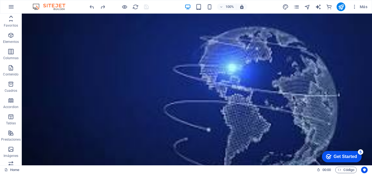
click at [11, 16] on icon at bounding box center [11, 17] width 4 height 2
click at [11, 16] on icon "button" at bounding box center [11, 19] width 7 height 7
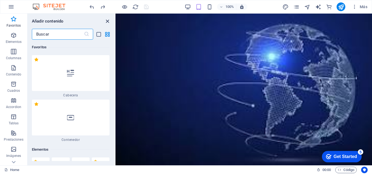
click at [109, 23] on icon "close panel" at bounding box center [107, 21] width 6 height 6
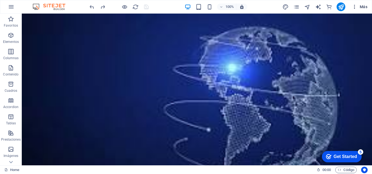
click at [354, 5] on icon "button" at bounding box center [353, 6] width 5 height 5
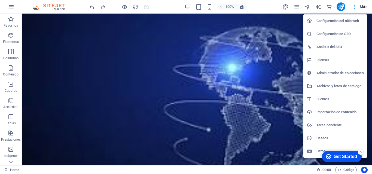
click at [354, 5] on div at bounding box center [186, 87] width 372 height 174
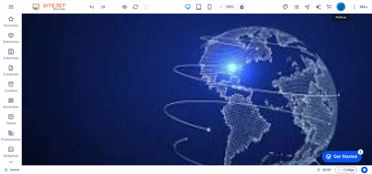
click at [339, 9] on icon "publish" at bounding box center [341, 7] width 6 height 6
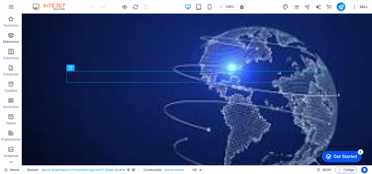
click at [11, 41] on p "Elementos" at bounding box center [11, 42] width 16 height 4
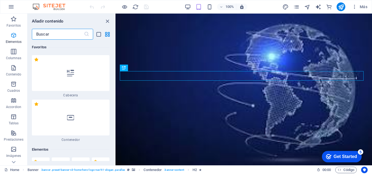
scroll to position [103, 0]
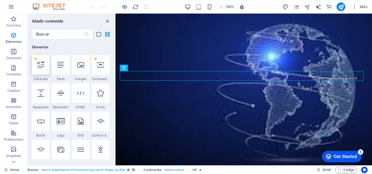
click at [39, 66] on icon at bounding box center [40, 64] width 7 height 7
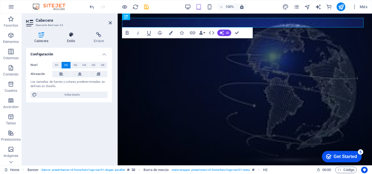
click at [69, 38] on h4 "Estilo" at bounding box center [72, 37] width 27 height 11
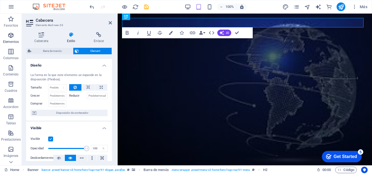
click at [13, 41] on p "Elementos" at bounding box center [11, 42] width 16 height 4
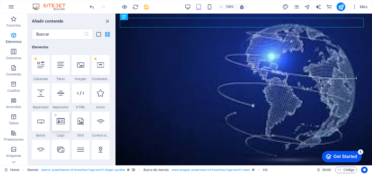
click at [58, 123] on icon at bounding box center [61, 121] width 8 height 7
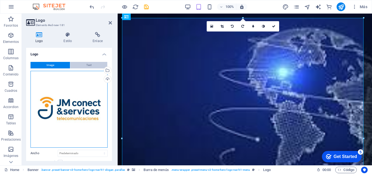
drag, startPoint x: 58, startPoint y: 123, endPoint x: 78, endPoint y: 67, distance: 59.0
click at [78, 67] on div "Image Text Arrastra archivos aquí, haz clic para escoger archivos o selecciona …" at bounding box center [69, 132] width 86 height 148
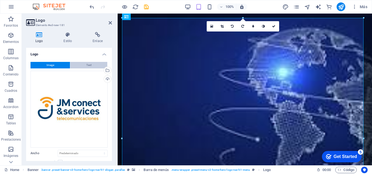
click at [78, 67] on button "Text" at bounding box center [88, 65] width 37 height 7
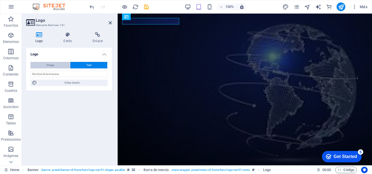
click at [59, 66] on button "Image" at bounding box center [49, 65] width 39 height 7
